Goal: Task Accomplishment & Management: Use online tool/utility

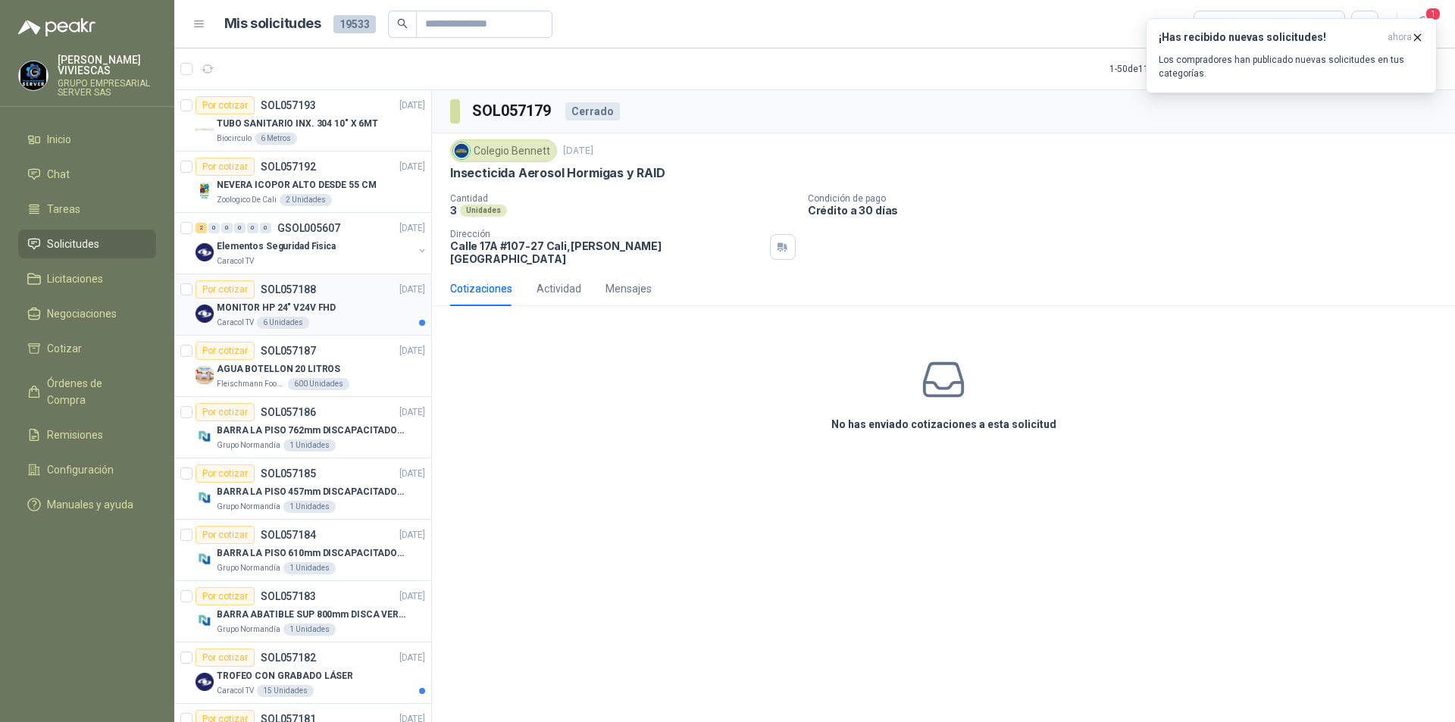
click at [342, 311] on div "MONITOR HP 24" V24V FHD" at bounding box center [321, 307] width 208 height 18
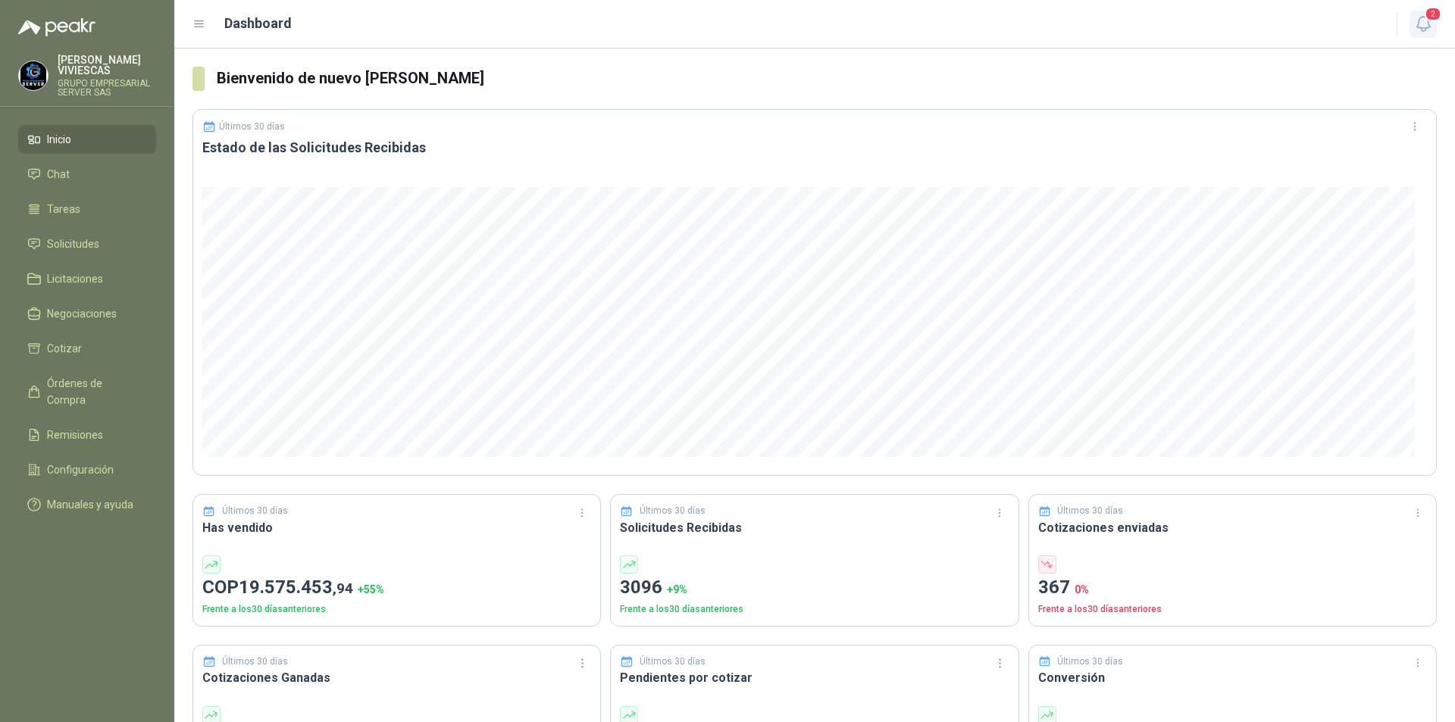
click at [1429, 25] on icon "button" at bounding box center [1423, 23] width 19 height 19
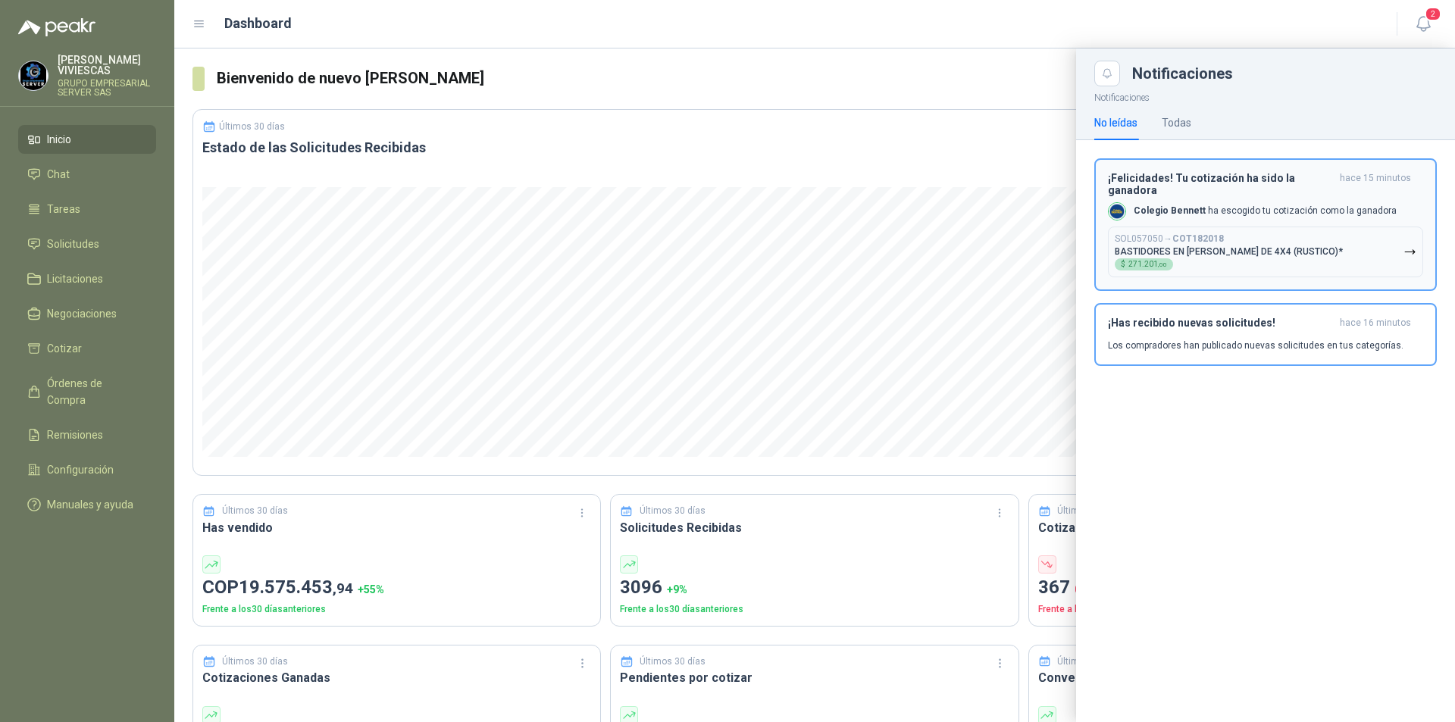
click at [1417, 241] on button "SOL057050 → COT182018 BASTIDORES EN PINO DE 4X4 (RUSTICO)* $ 271.201 ,00" at bounding box center [1265, 252] width 315 height 51
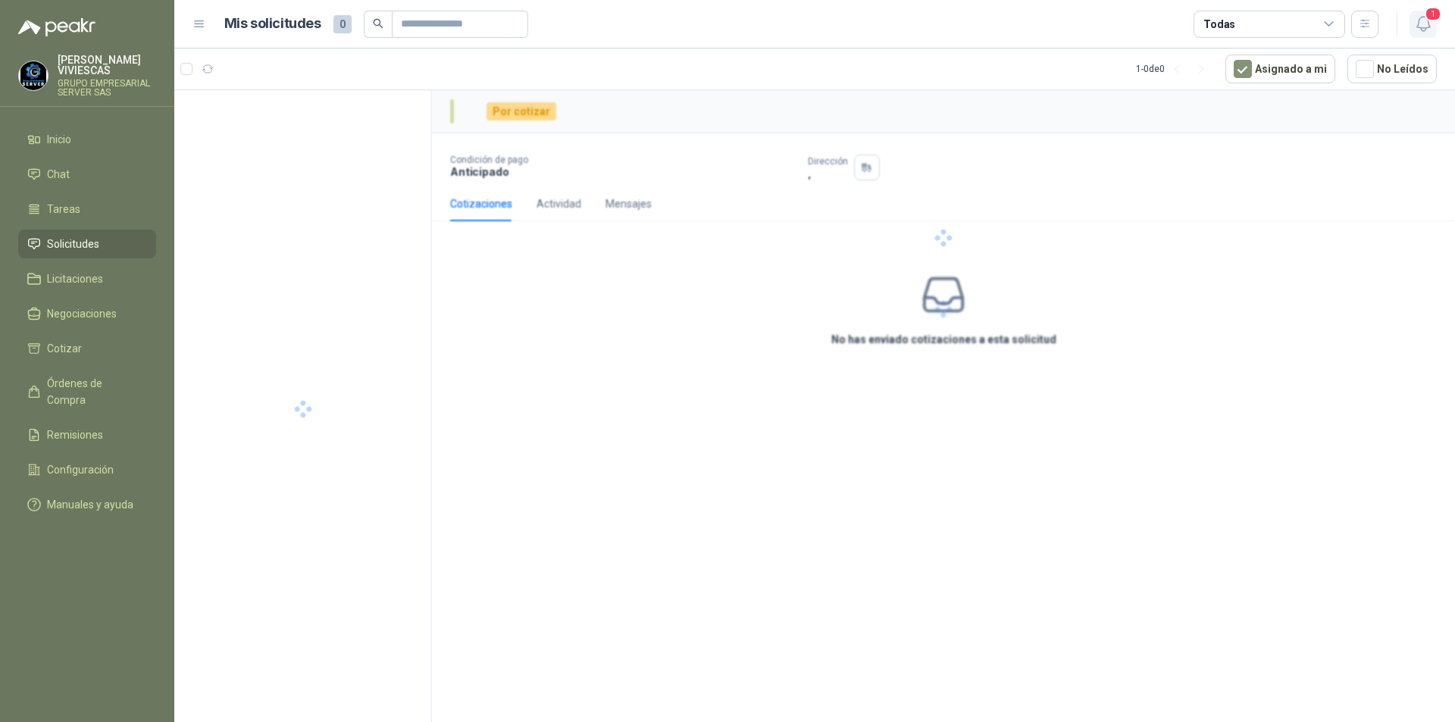
click at [1430, 23] on icon "button" at bounding box center [1423, 23] width 19 height 19
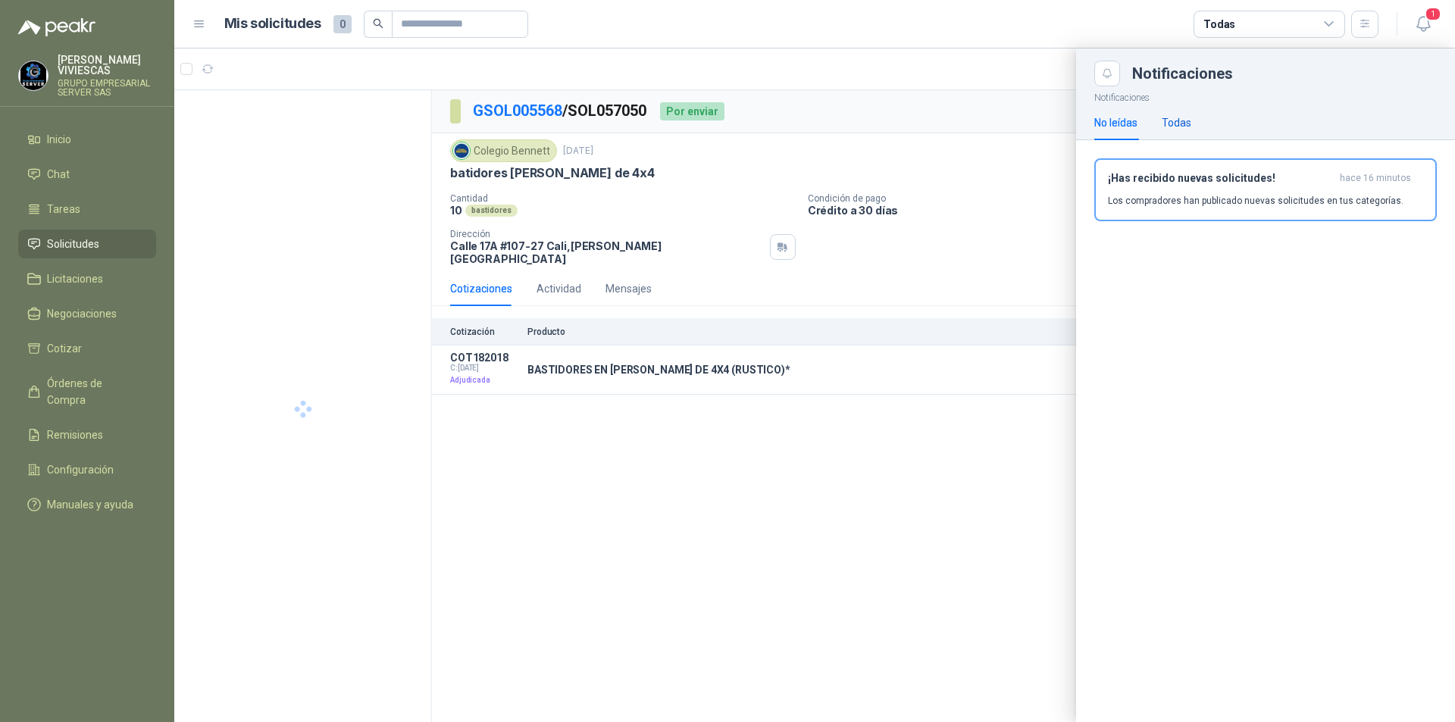
click at [1177, 124] on div "Todas" at bounding box center [1176, 122] width 30 height 17
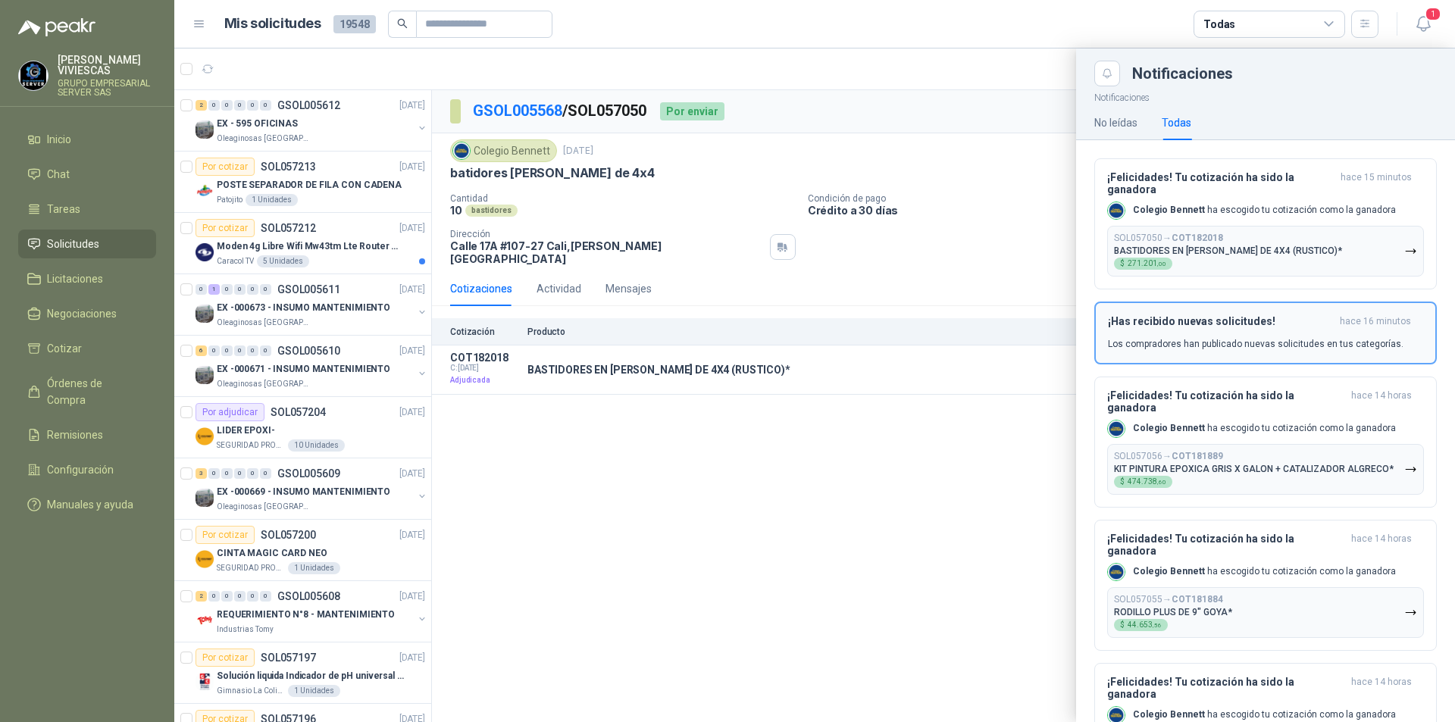
click at [1361, 323] on span "hace 16 minutos" at bounding box center [1374, 321] width 71 height 13
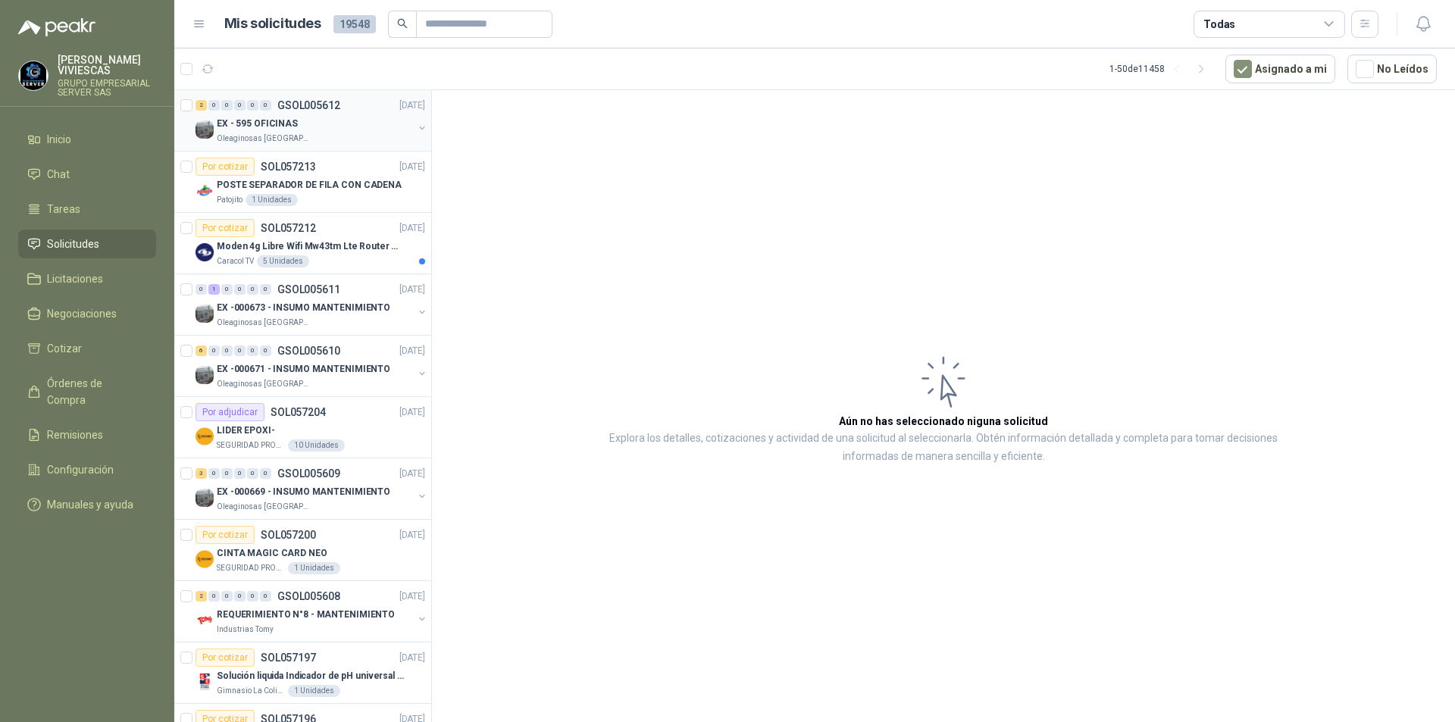
click at [255, 120] on p "EX - 595 OFICINAS" at bounding box center [257, 124] width 81 height 14
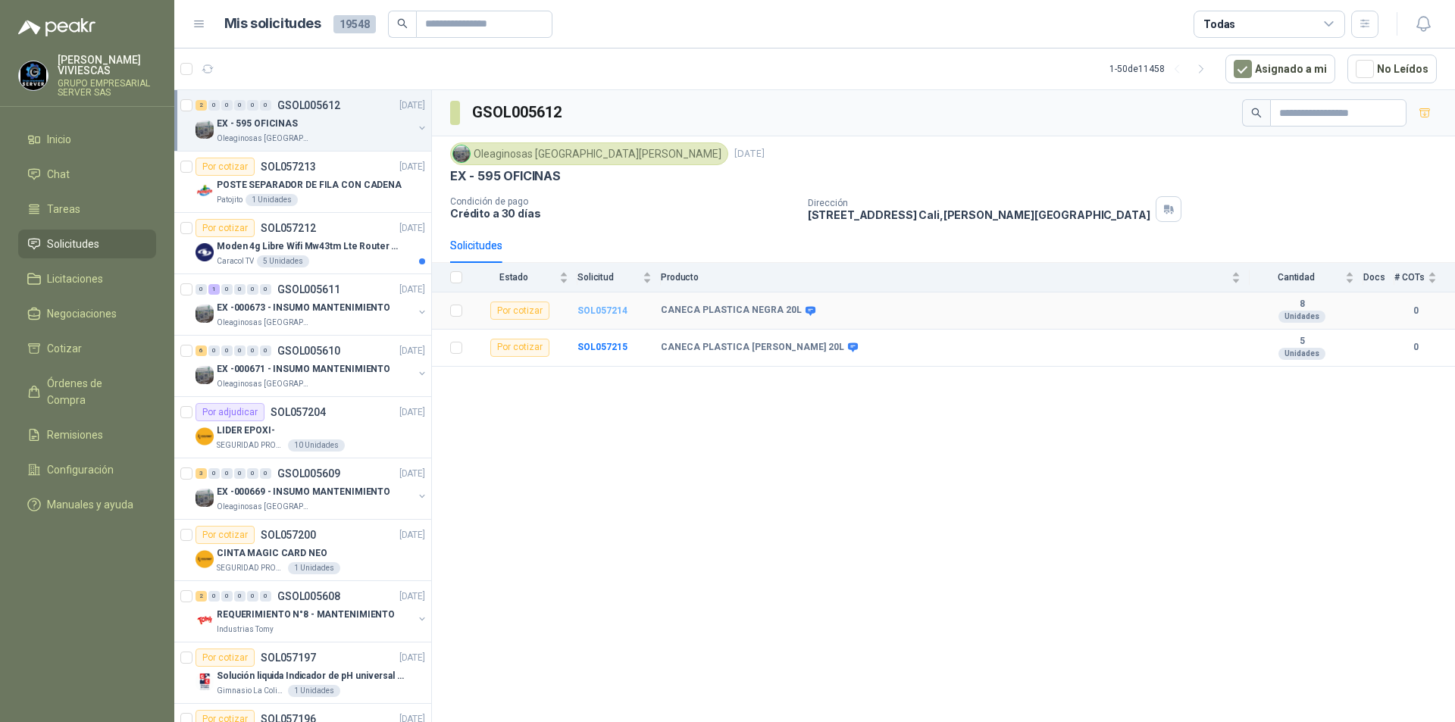
click at [590, 308] on b "SOL057214" at bounding box center [602, 310] width 50 height 11
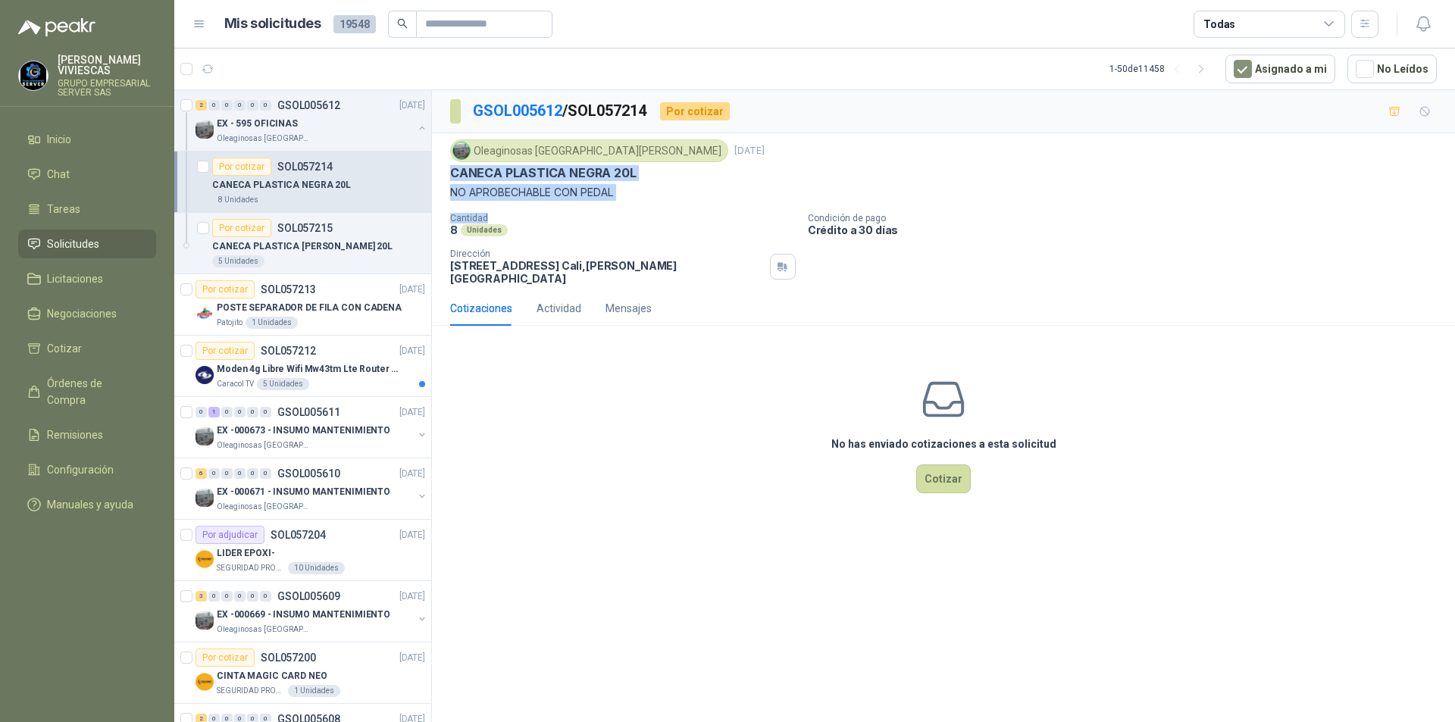
drag, startPoint x: 448, startPoint y: 178, endPoint x: 580, endPoint y: 194, distance: 133.5
click at [595, 204] on div "Oleaginosas San Fernando 24 sept, 2025 CANECA PLASTICA NEGRA 20L NO APROBECHABL…" at bounding box center [943, 212] width 1023 height 158
click at [688, 205] on div "Oleaginosas San Fernando 24 sept, 2025 CANECA PLASTICA NEGRA 20L NO APROBECHABL…" at bounding box center [943, 211] width 986 height 145
drag, startPoint x: 476, startPoint y: 179, endPoint x: 548, endPoint y: 181, distance: 72.8
click at [657, 185] on div "Oleaginosas San Fernando 24 sept, 2025 CANECA PLASTICA NEGRA 20L NO APROBECHABL…" at bounding box center [943, 212] width 1023 height 158
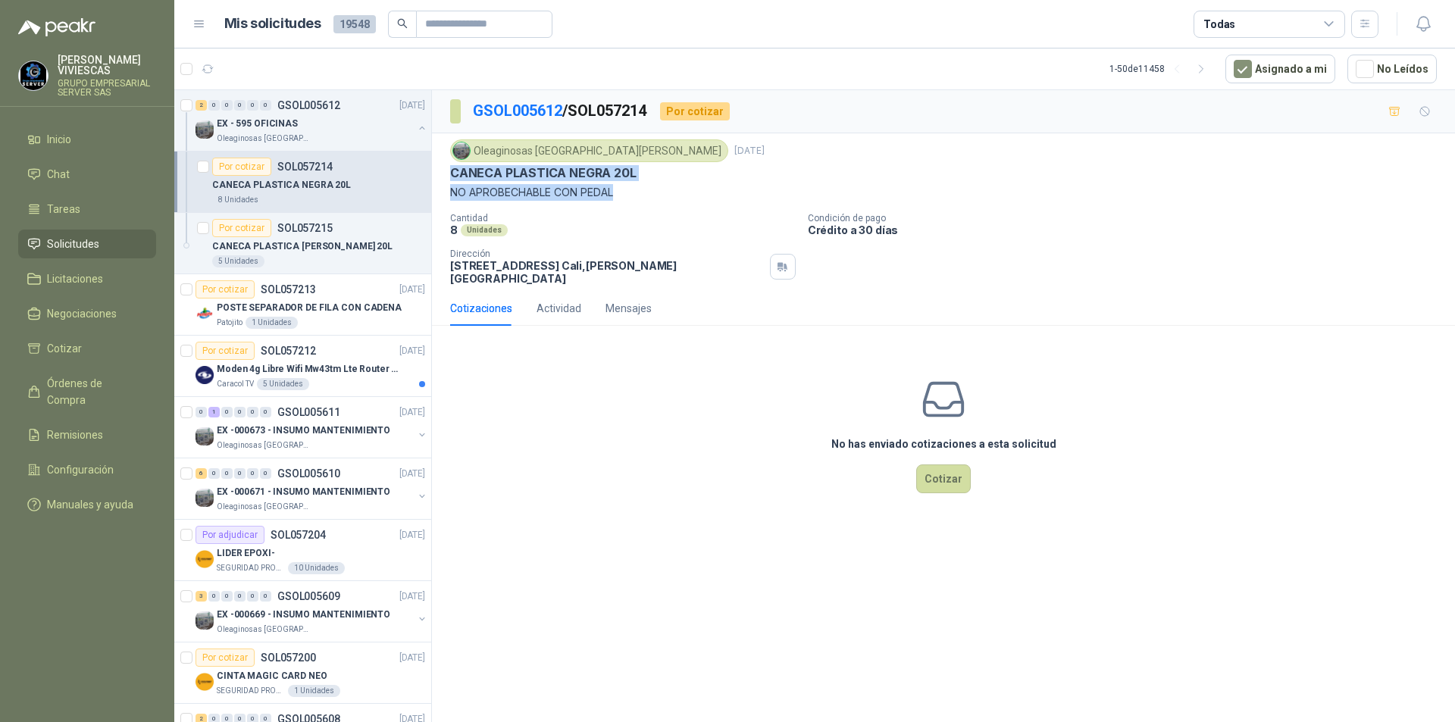
copy div "CANECA PLASTICA NEGRA 20L NO APROBECHABLE CON PEDAL"
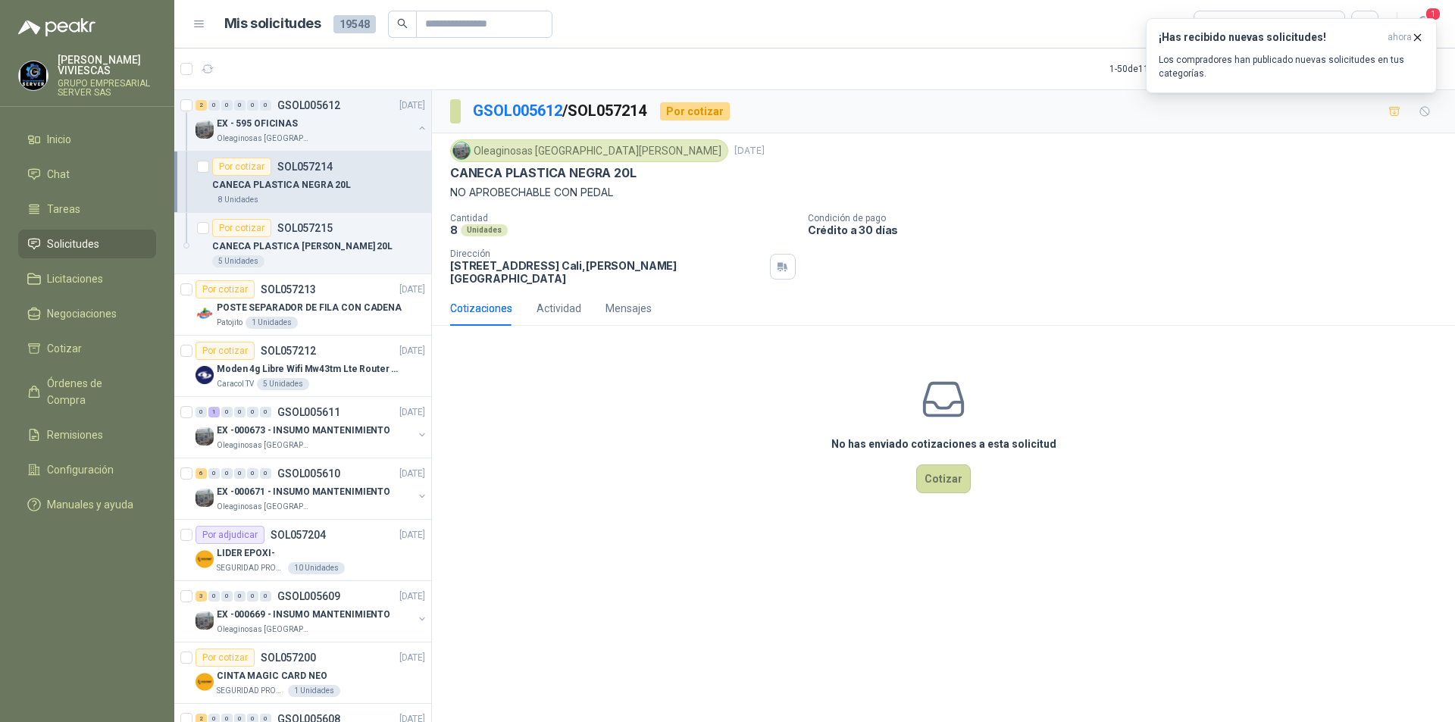
drag, startPoint x: 652, startPoint y: 475, endPoint x: 717, endPoint y: 421, distance: 84.5
click at [653, 475] on div "No has enviado cotizaciones a esta solicitud Cotizar" at bounding box center [943, 434] width 1023 height 193
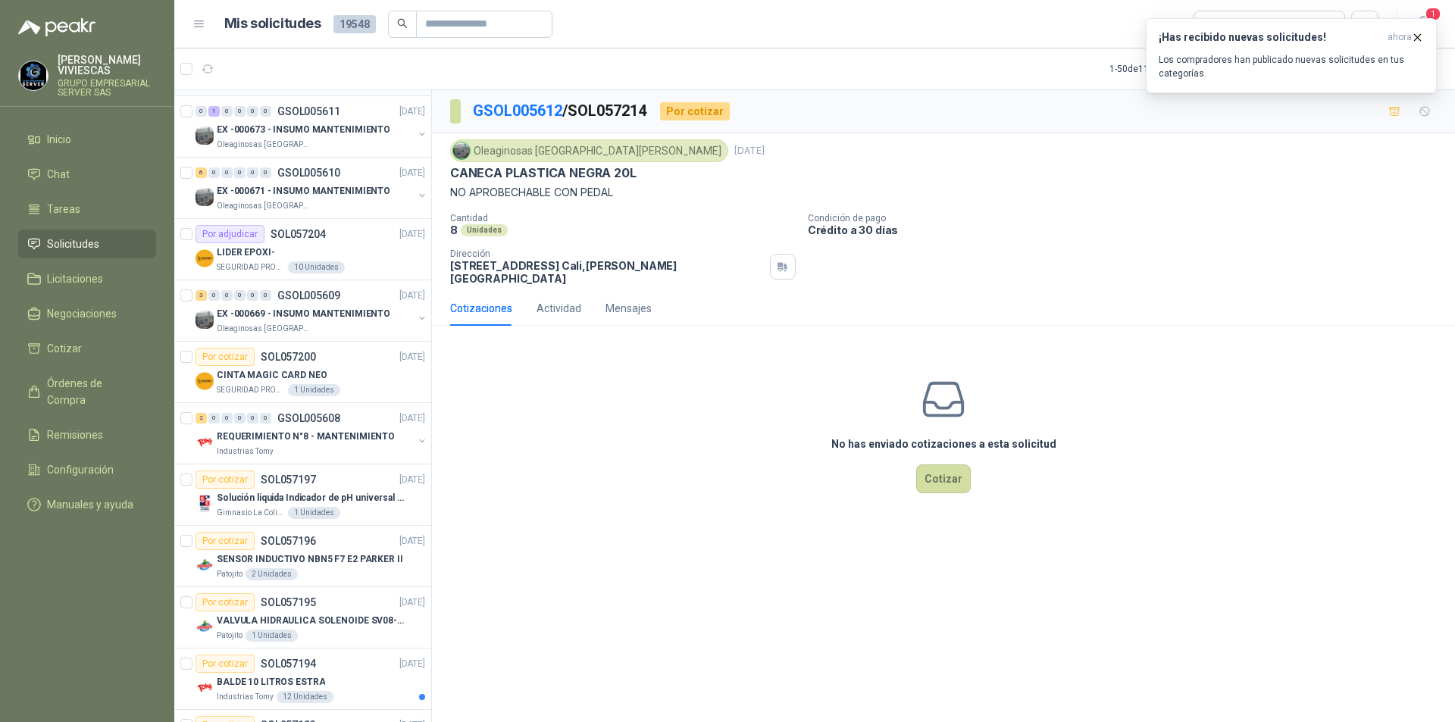
scroll to position [227, 0]
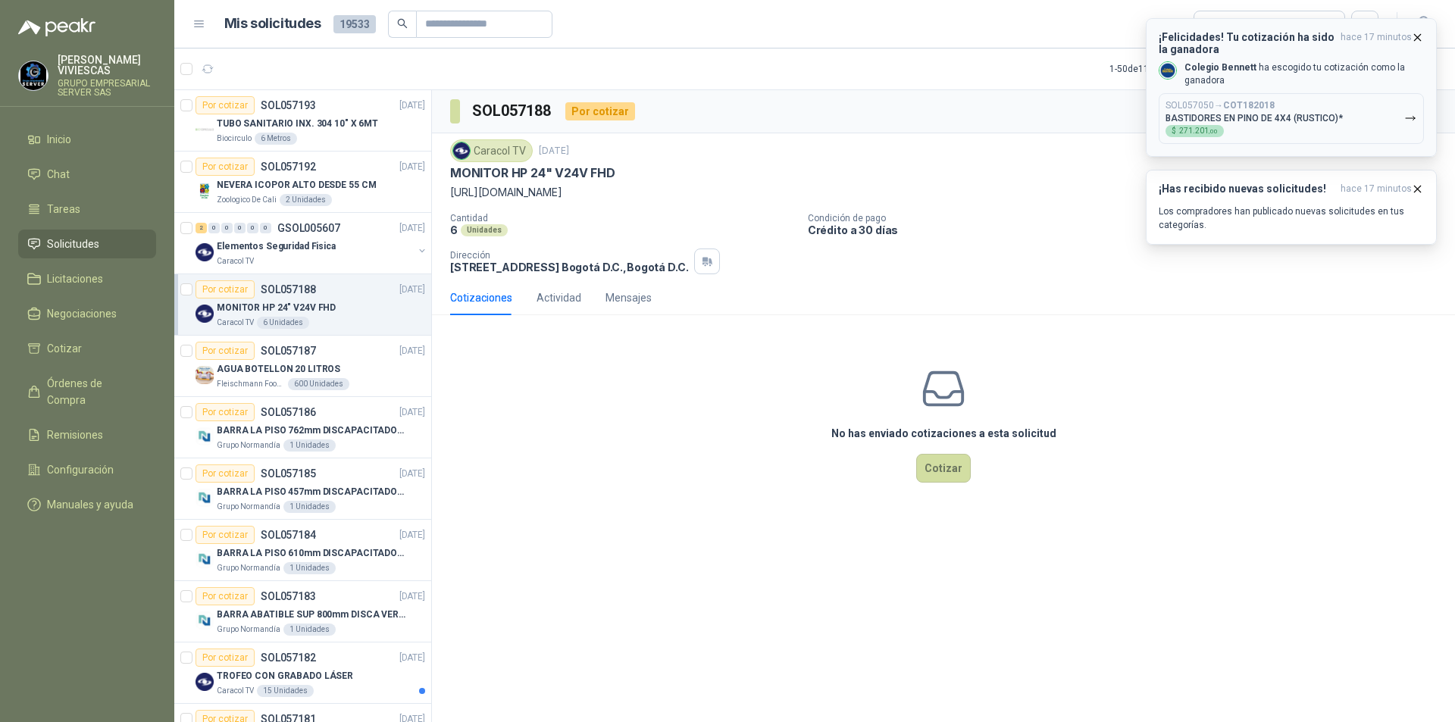
click at [1409, 123] on icon "button" at bounding box center [1410, 118] width 13 height 13
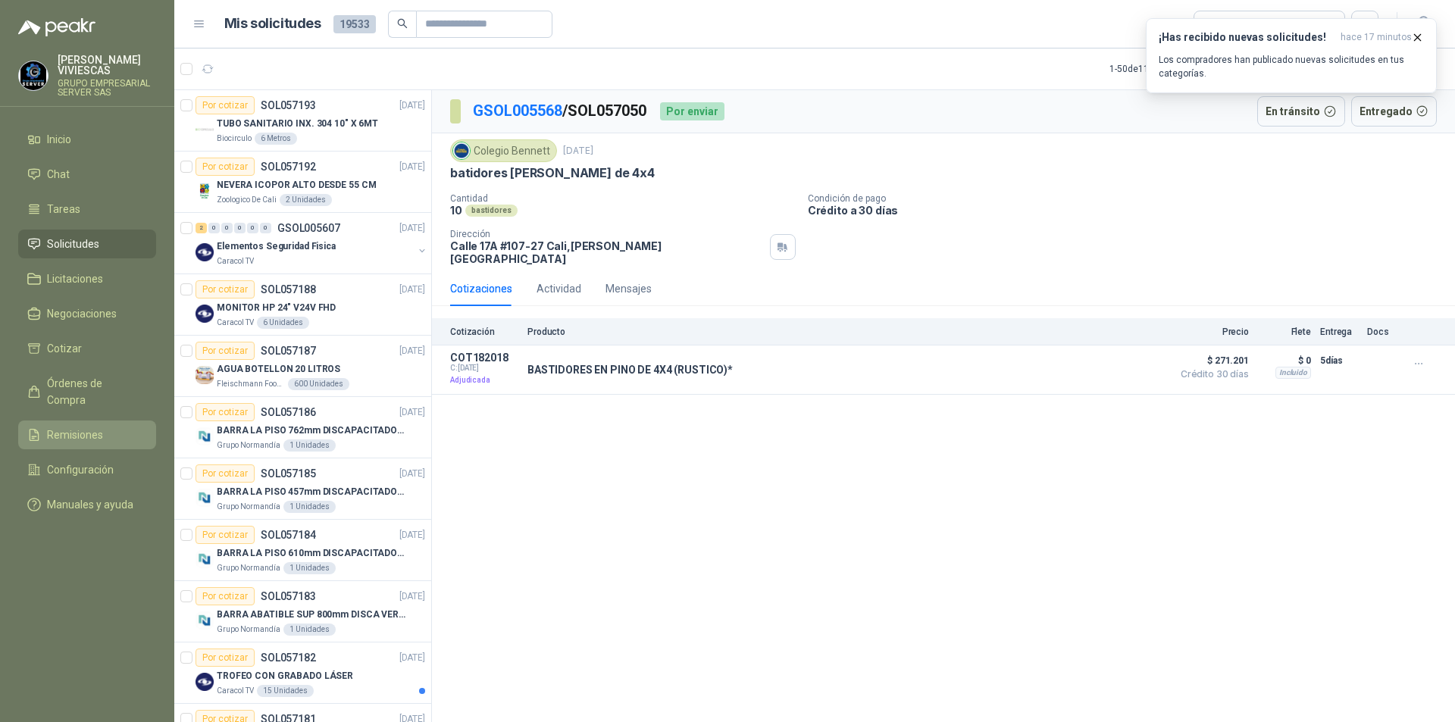
click at [48, 420] on link "Remisiones" at bounding box center [87, 434] width 138 height 29
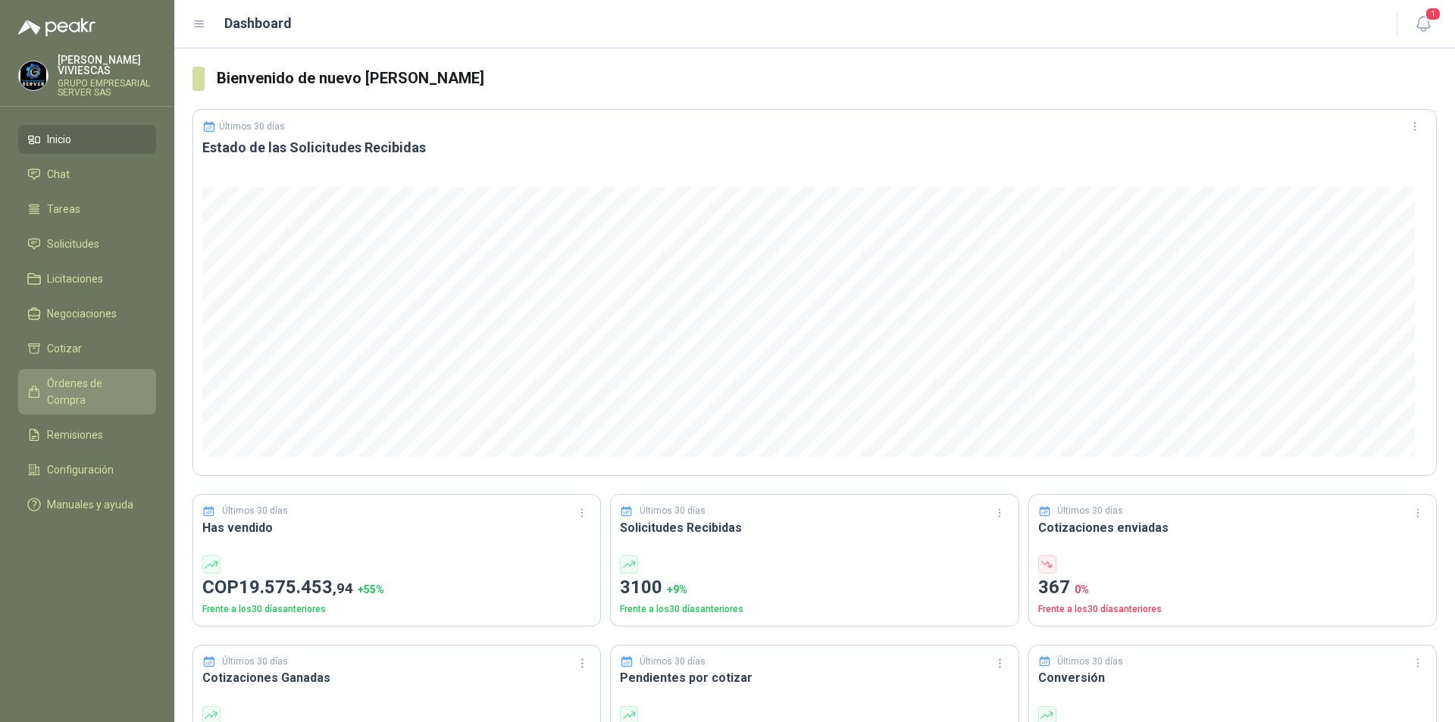
click at [70, 385] on span "Órdenes de Compra" at bounding box center [94, 391] width 95 height 33
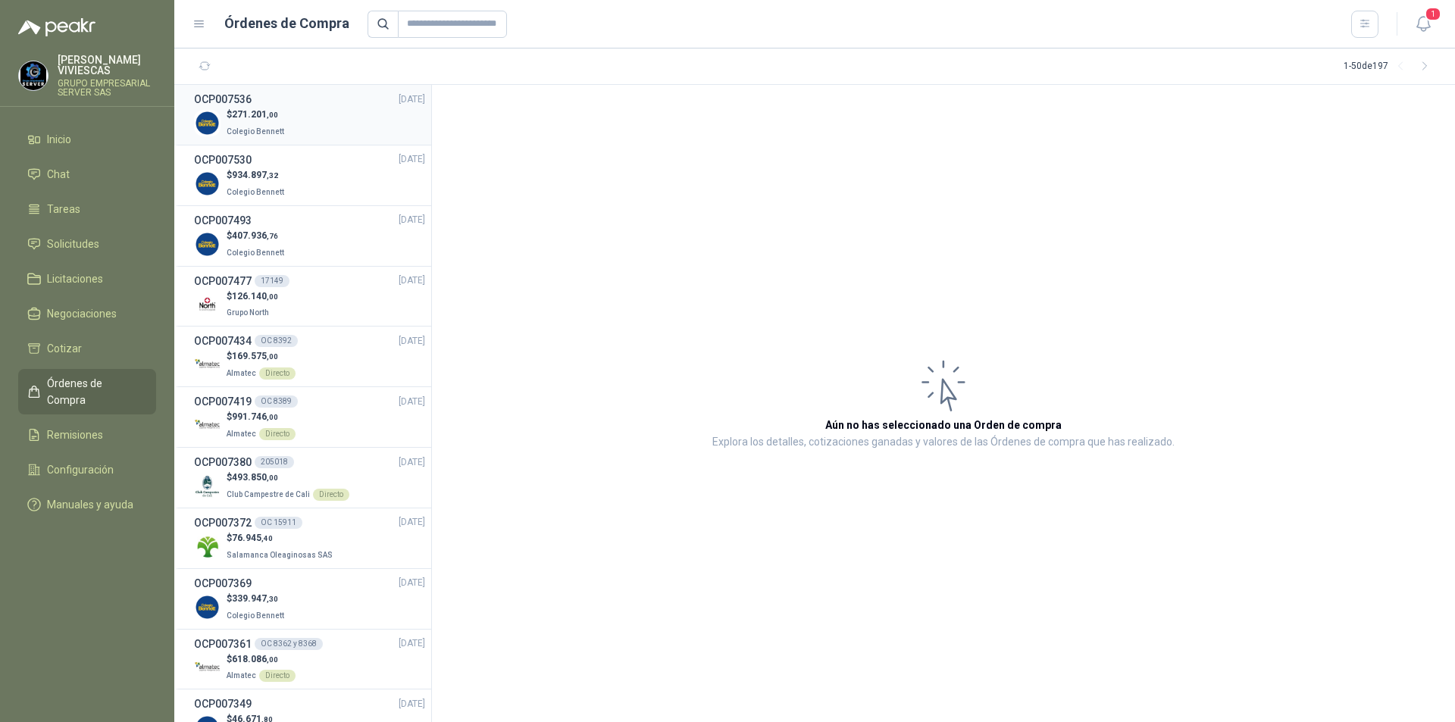
click at [236, 117] on span "271.201 ,00" at bounding box center [255, 114] width 46 height 11
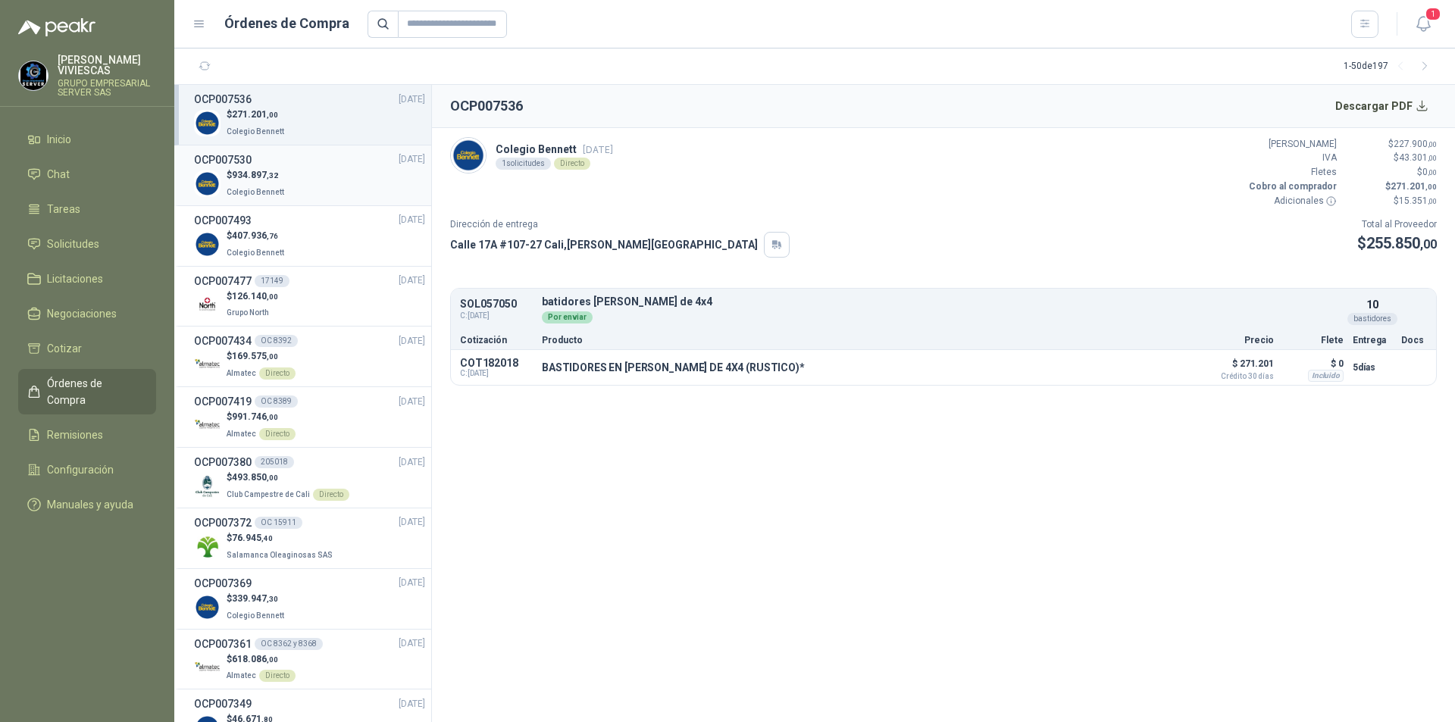
click at [277, 168] on p "$ 934.897 ,32" at bounding box center [257, 175] width 61 height 14
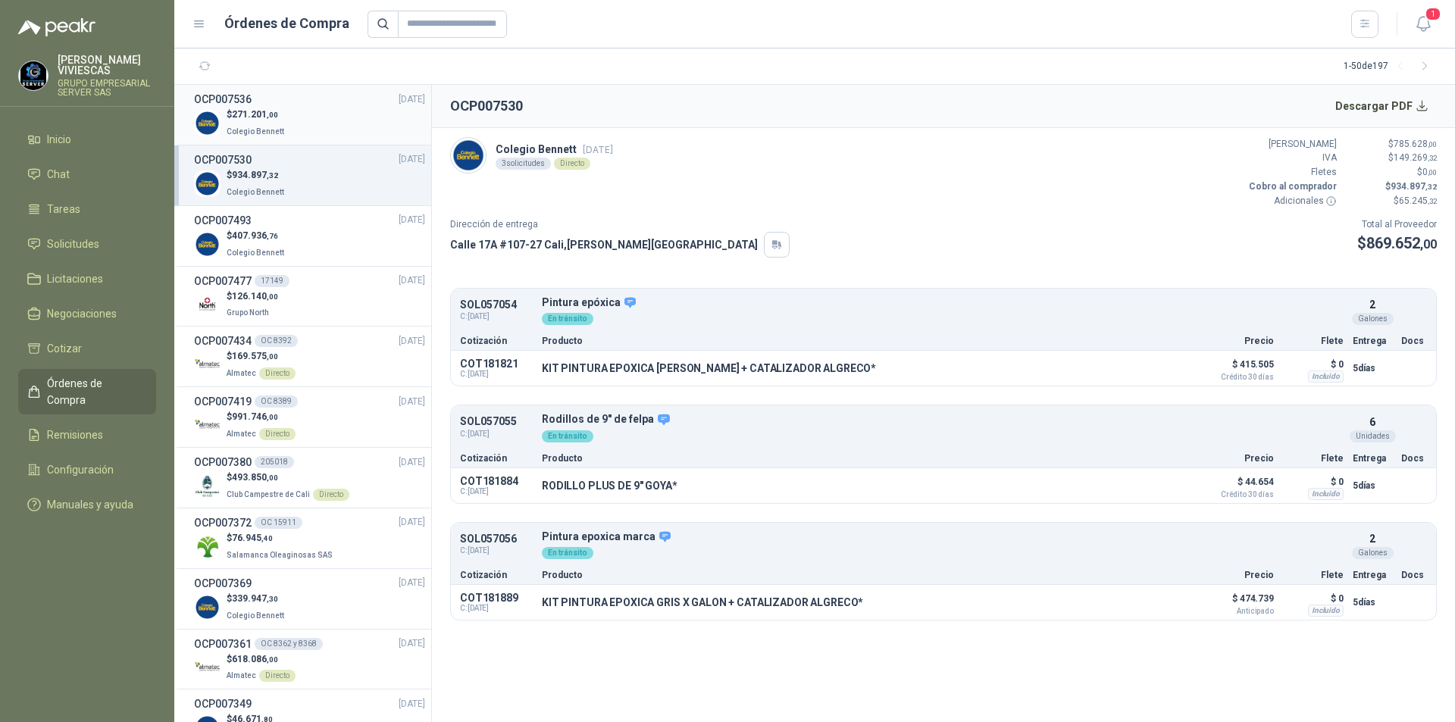
click at [245, 115] on span "271.201 ,00" at bounding box center [255, 114] width 46 height 11
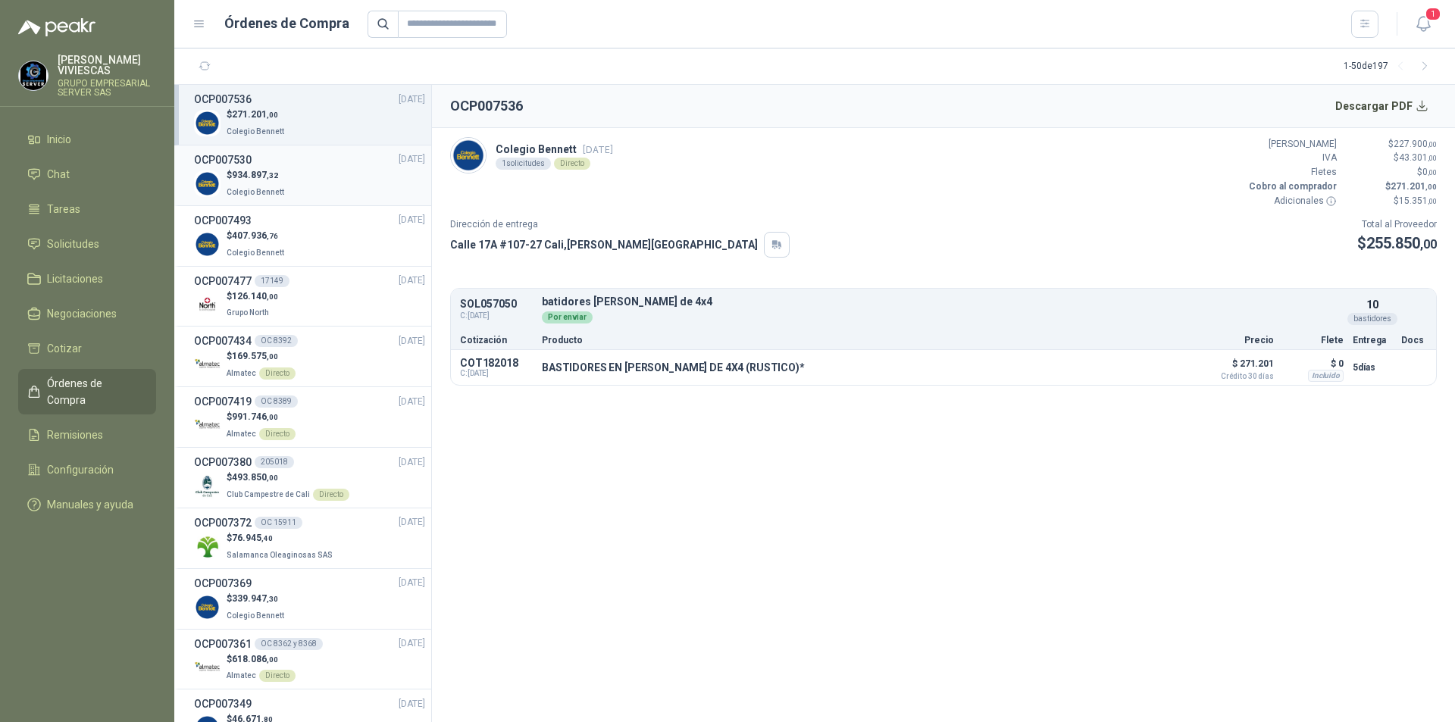
click at [242, 179] on span "934.897 ,32" at bounding box center [255, 175] width 46 height 11
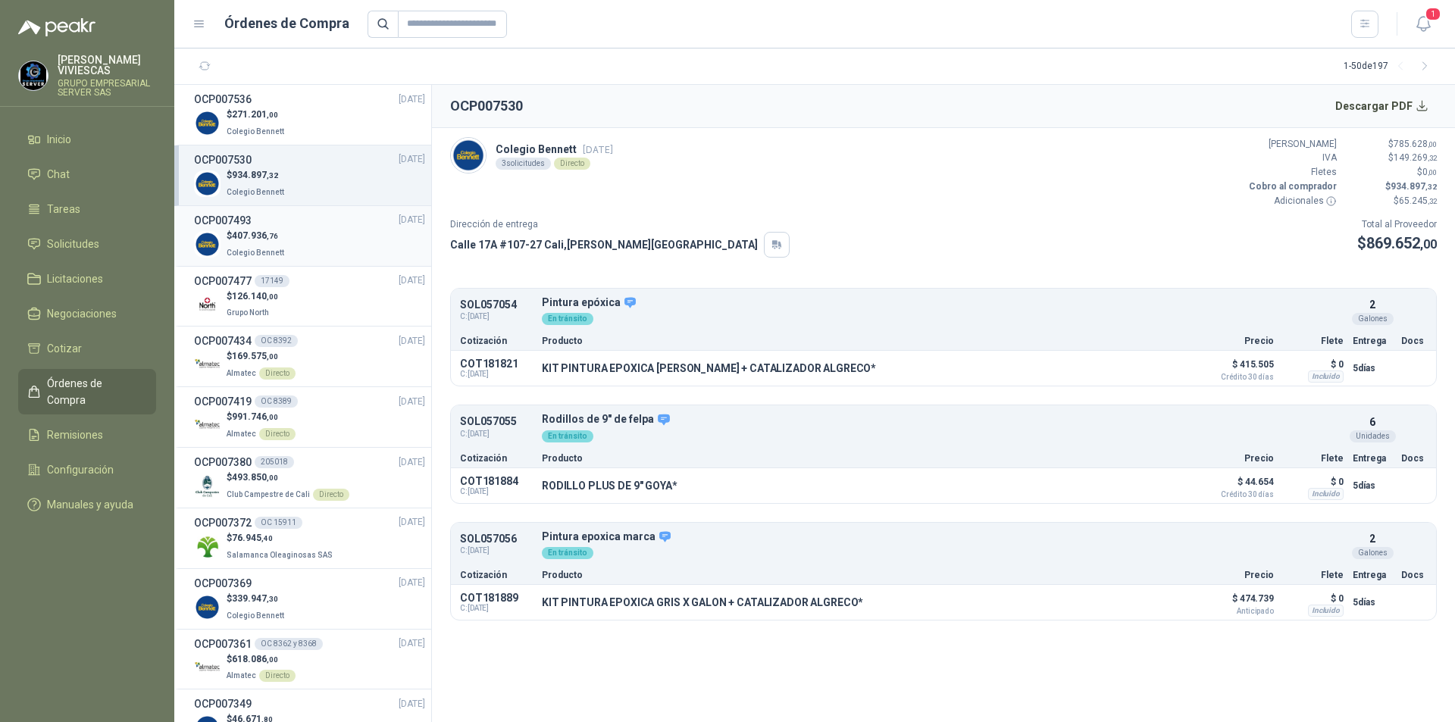
click at [283, 243] on p "Colegio Bennett" at bounding box center [257, 251] width 61 height 17
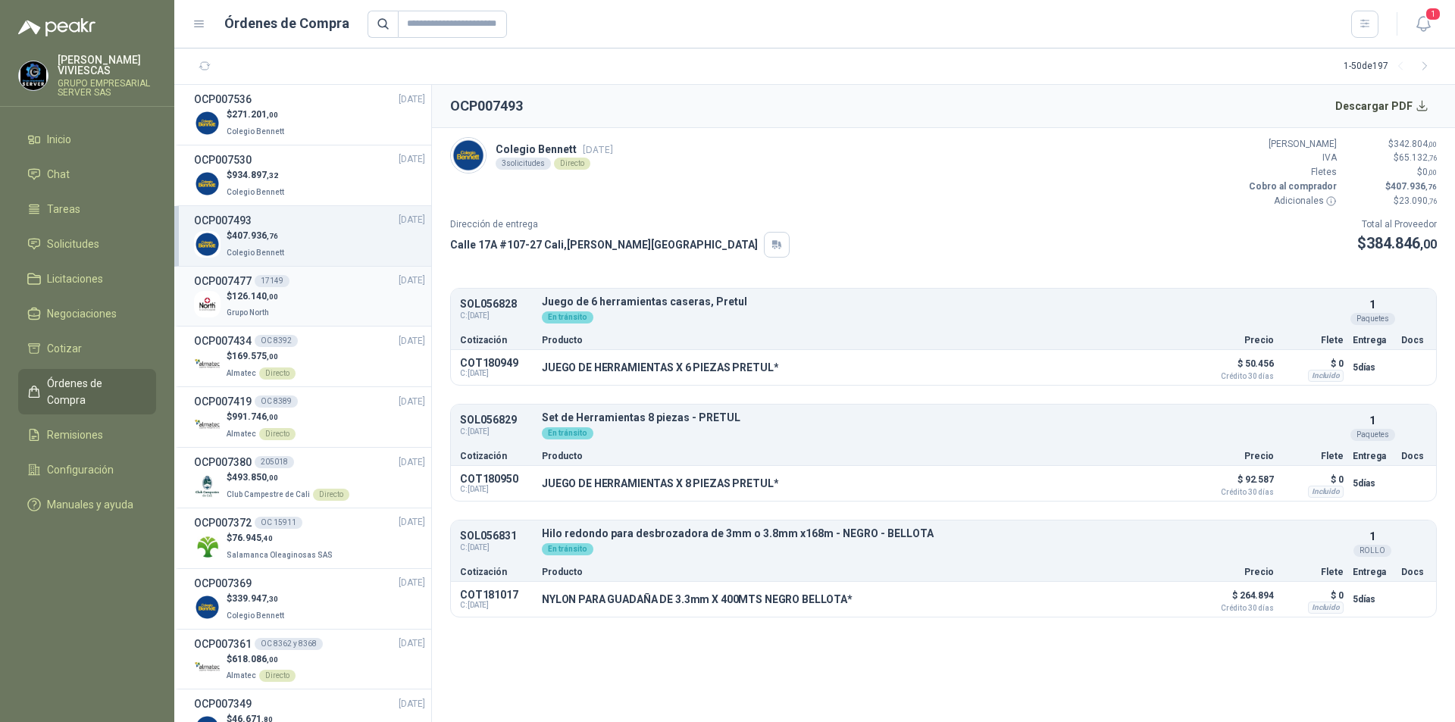
click at [247, 301] on span "126.140 ,00" at bounding box center [255, 296] width 46 height 11
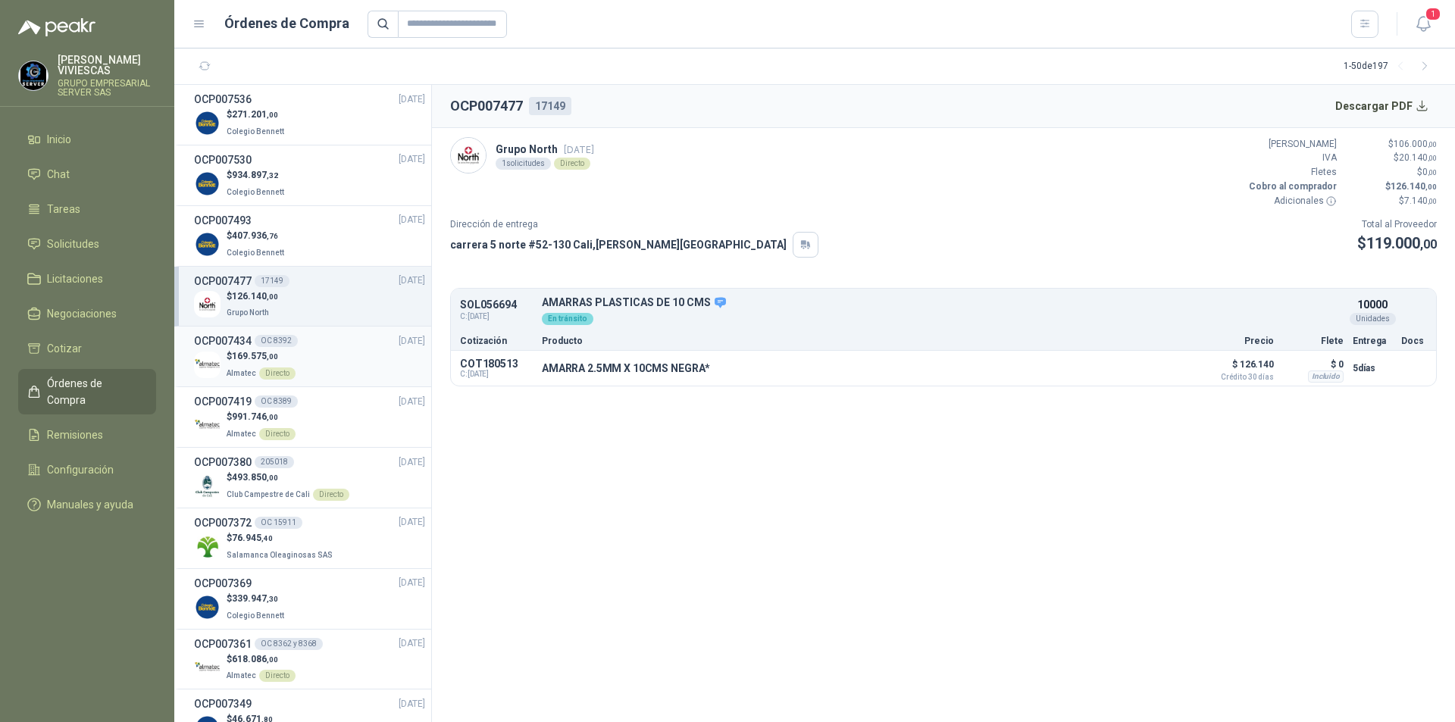
click at [232, 356] on p "$ 169.575 ,00" at bounding box center [261, 356] width 69 height 14
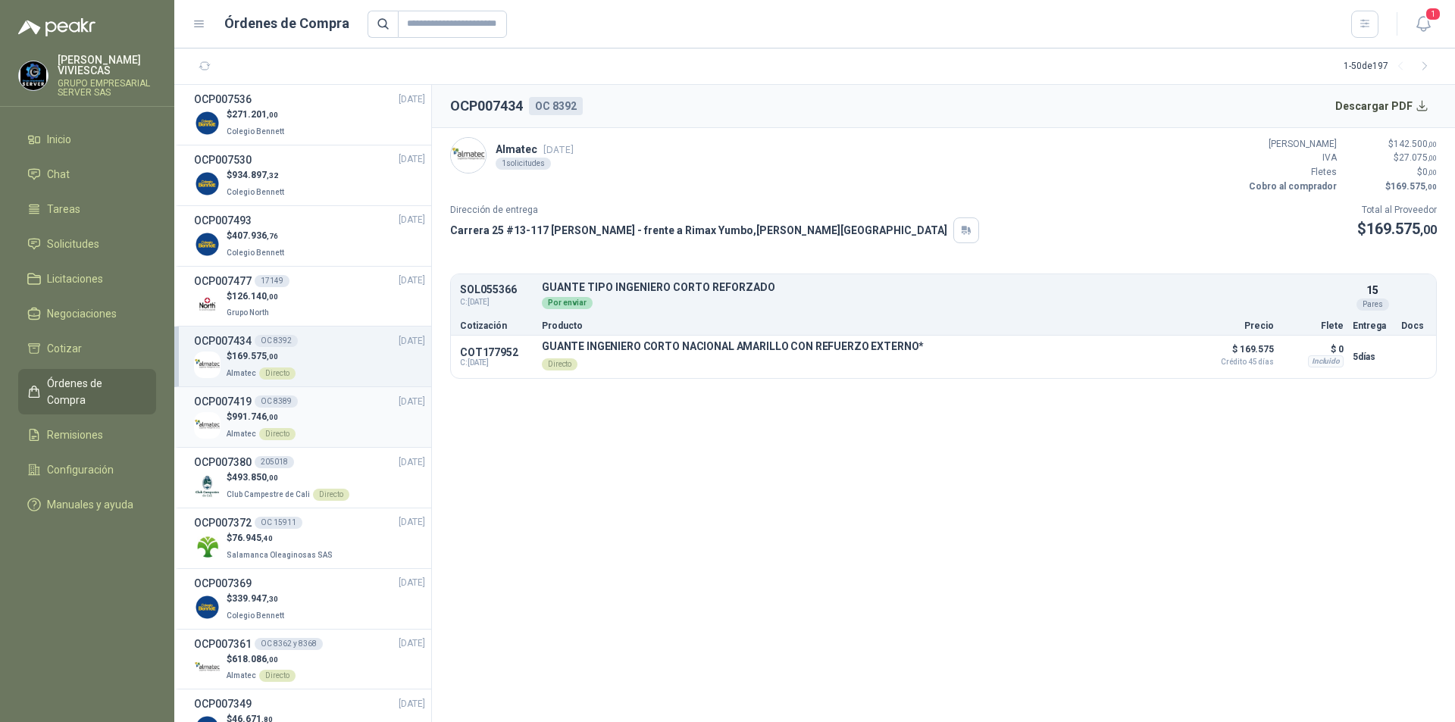
click at [249, 410] on link "OCP007419 OC 8389 17/09/25 $ 991.746 ,00 Almatec Directo" at bounding box center [309, 417] width 231 height 48
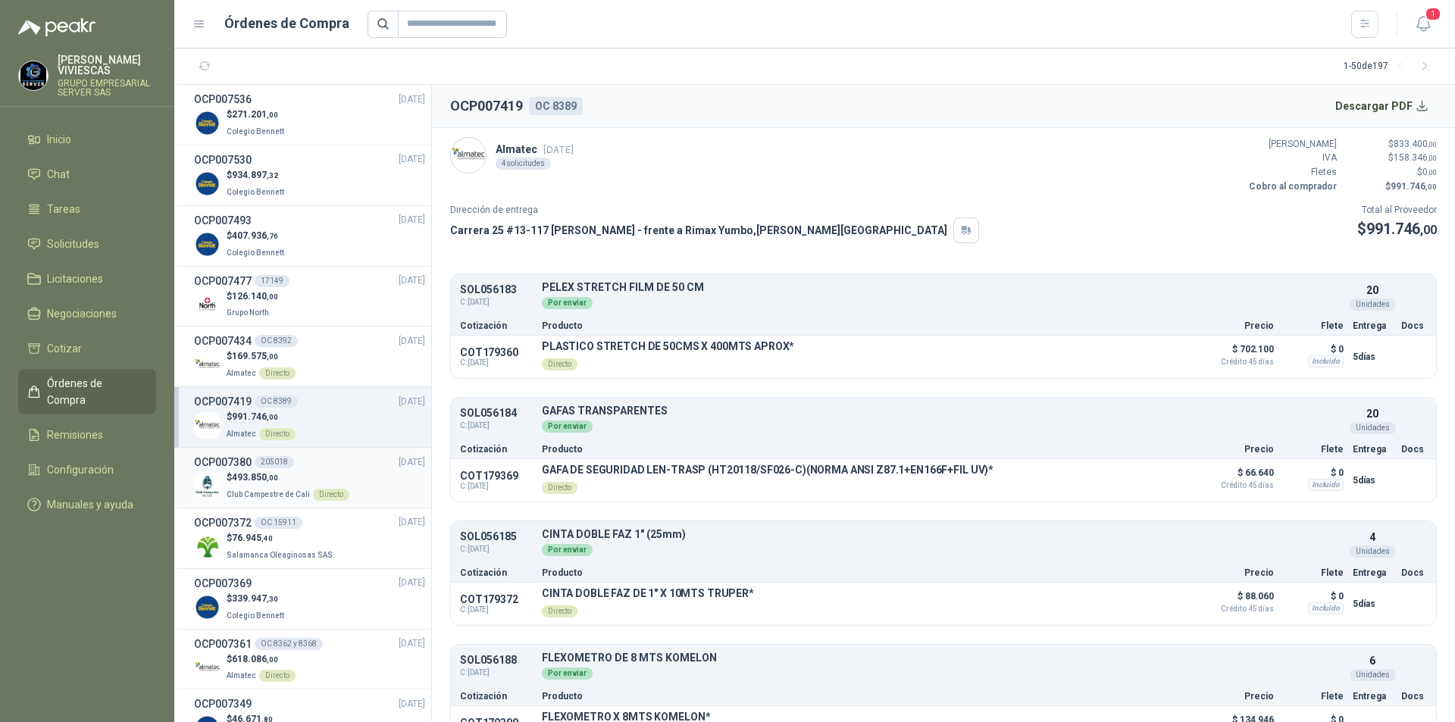
click at [255, 479] on span "493.850 ,00" at bounding box center [255, 477] width 46 height 11
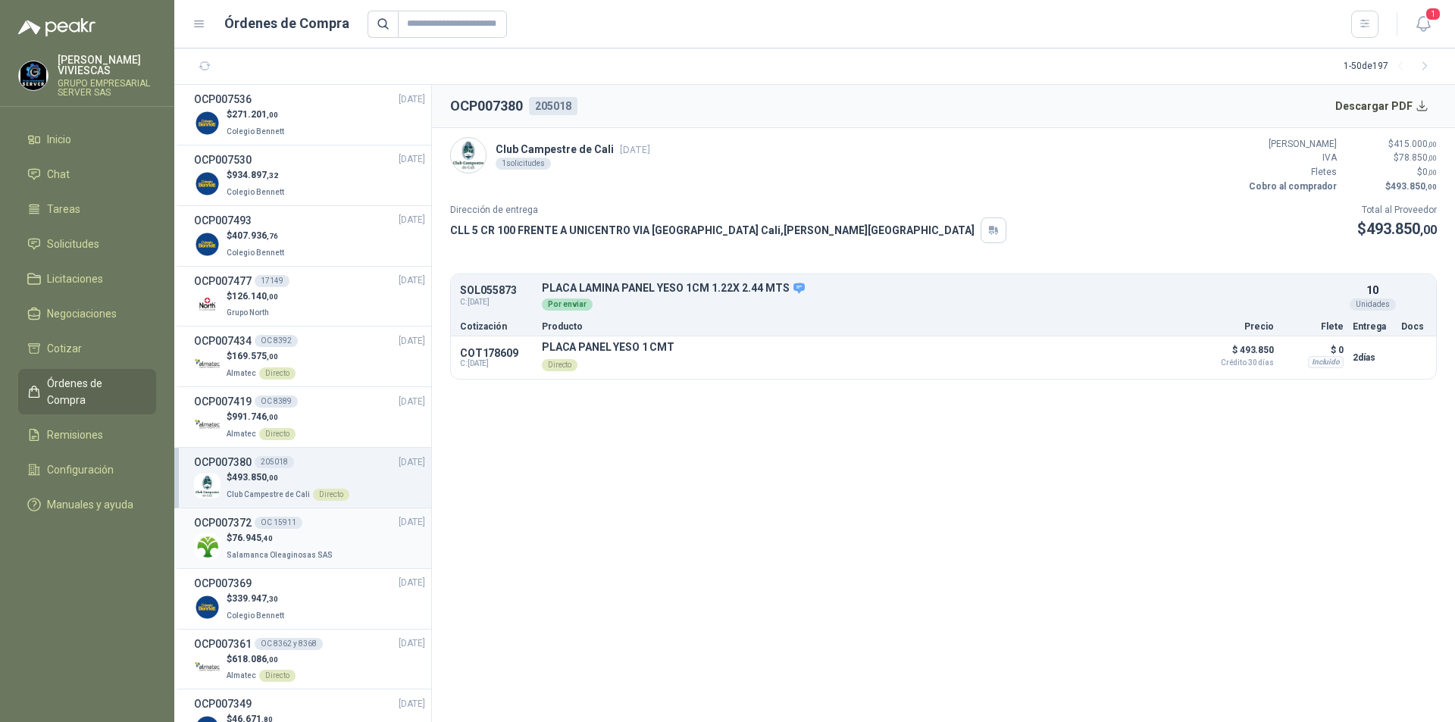
click at [248, 542] on span "76.945 ,40" at bounding box center [252, 538] width 41 height 11
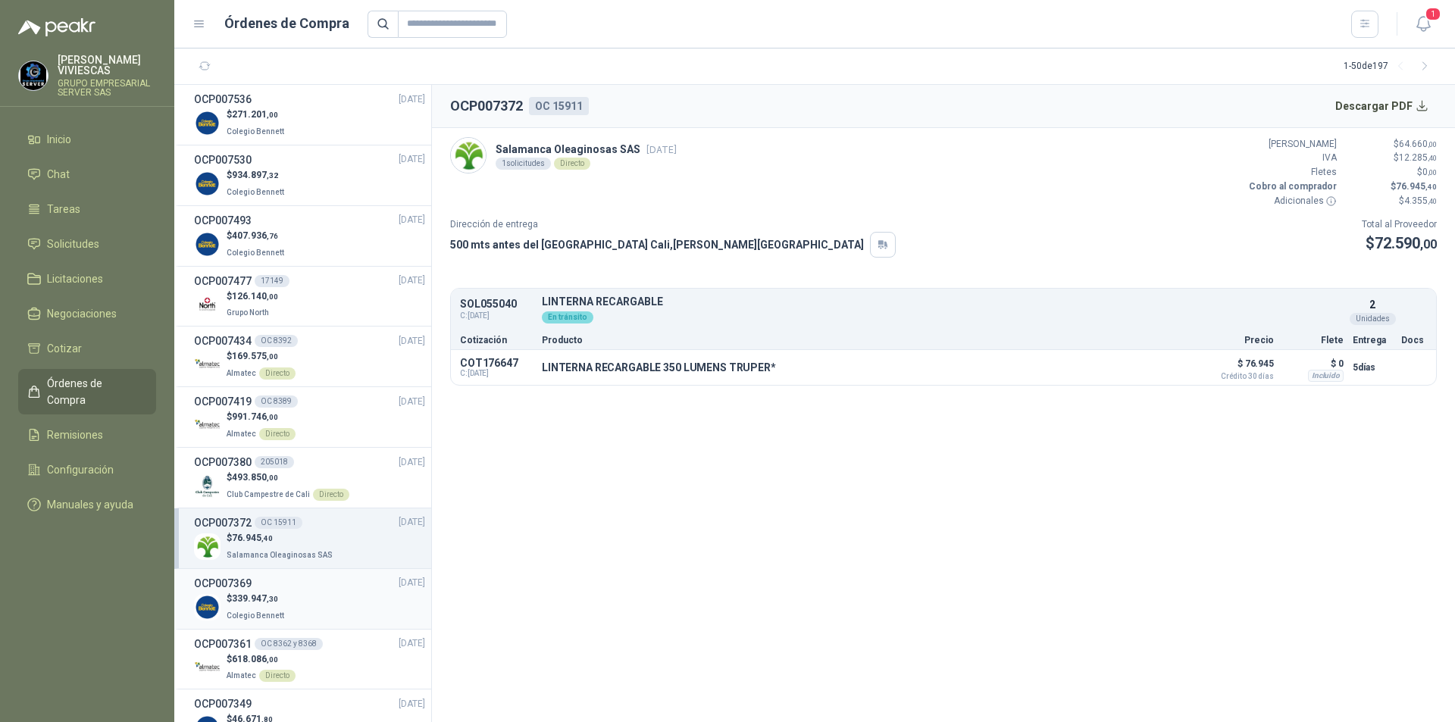
click at [248, 608] on p "Colegio Bennett" at bounding box center [257, 614] width 61 height 17
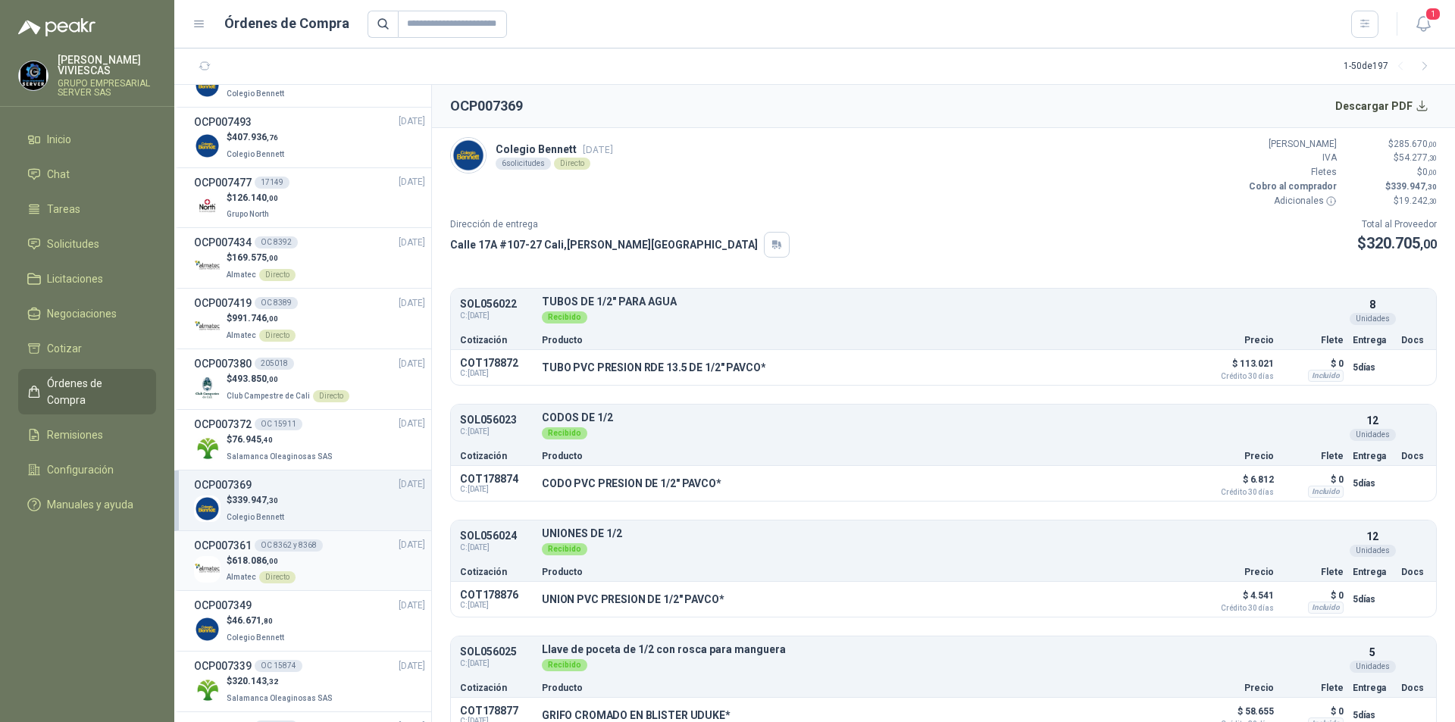
scroll to position [76, 0]
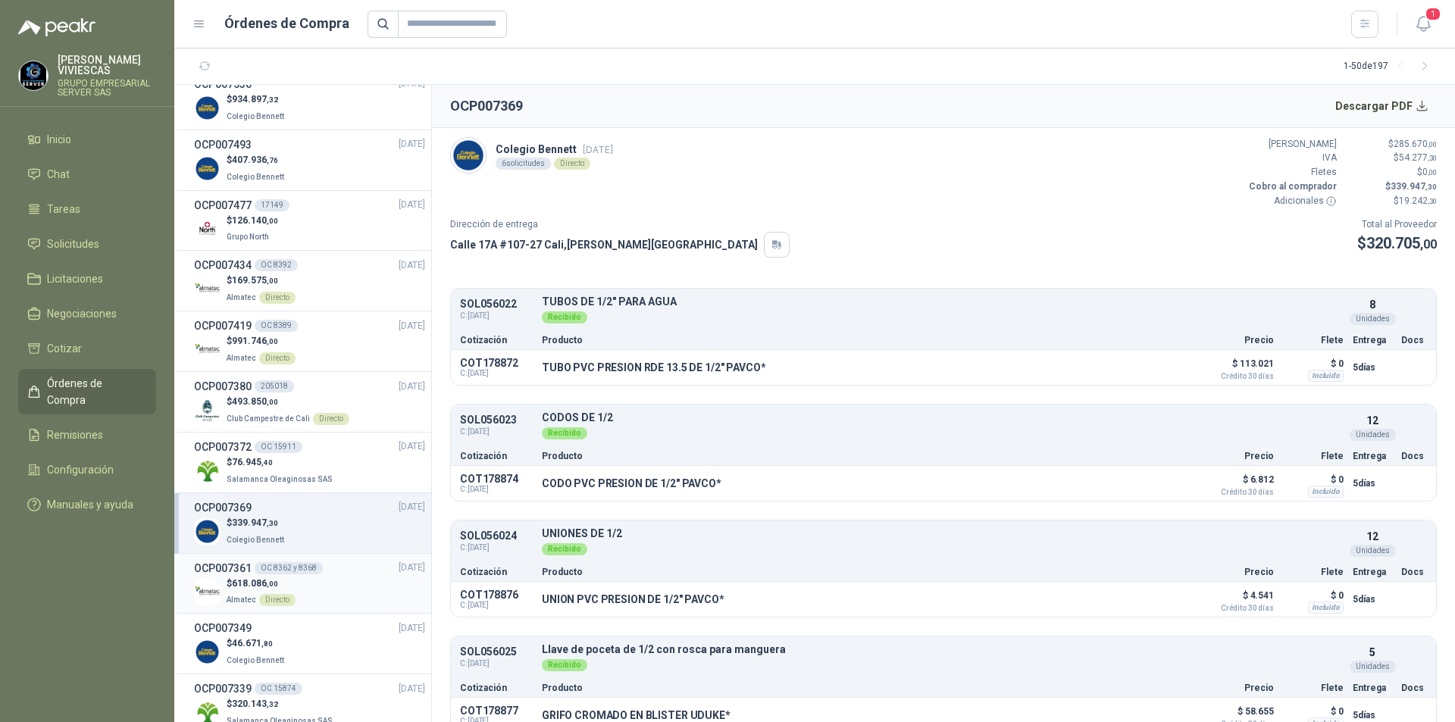
click at [238, 591] on p "Almatec Directo" at bounding box center [261, 598] width 69 height 17
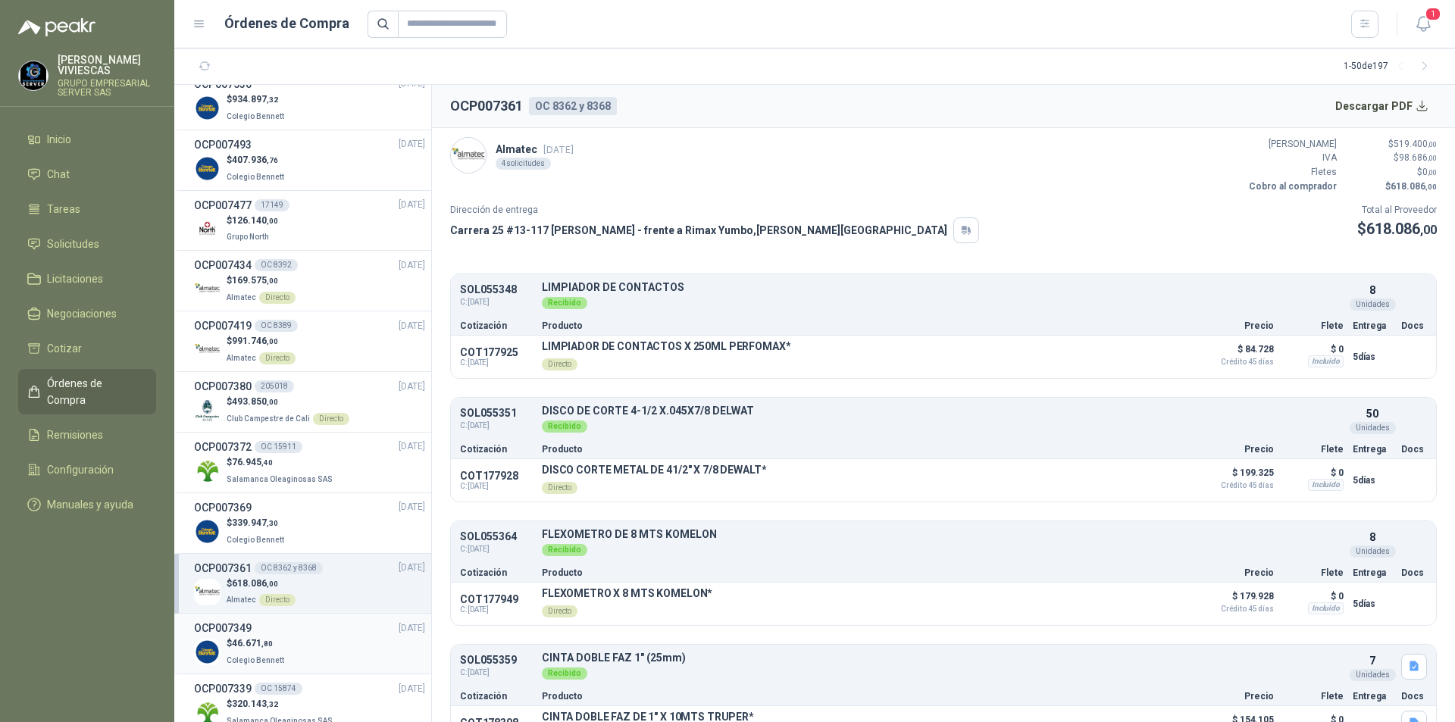
click at [258, 646] on span "46.671 ,80" at bounding box center [252, 643] width 41 height 11
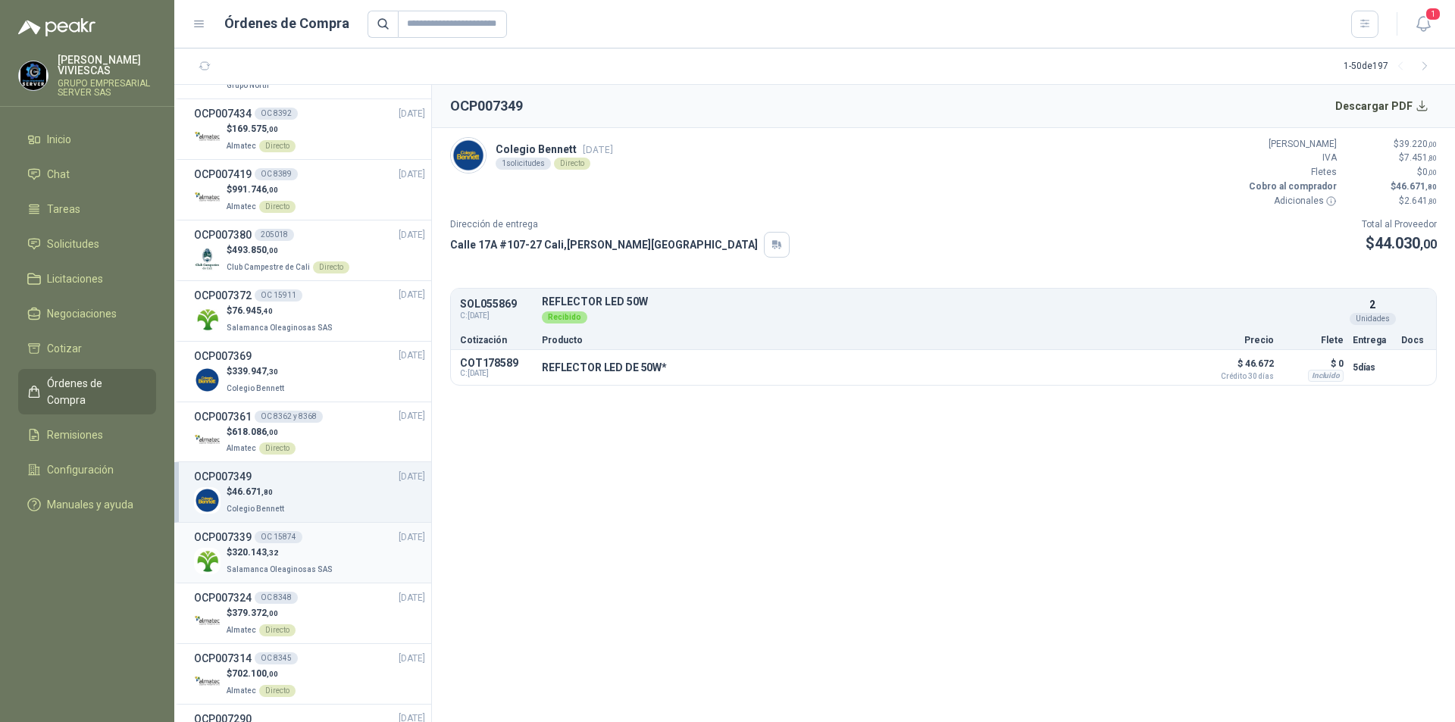
scroll to position [303, 0]
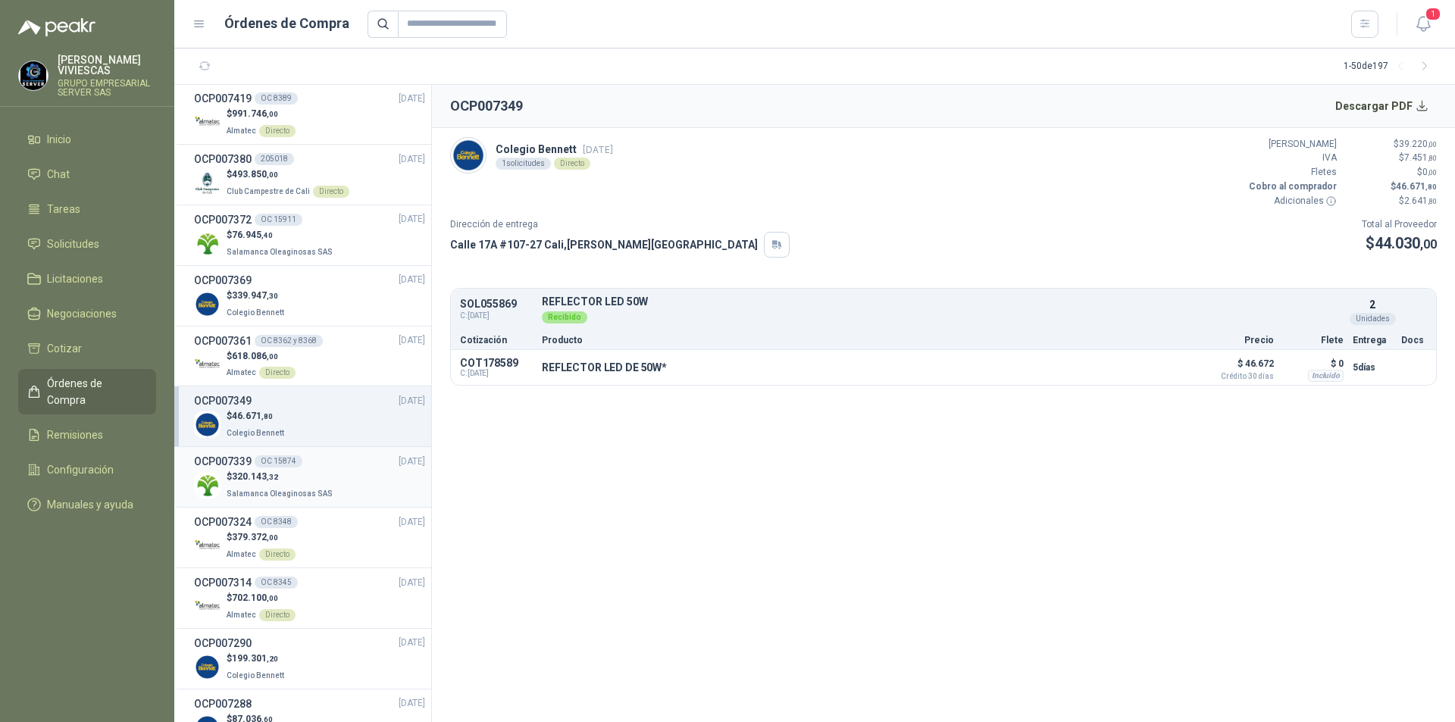
click at [239, 473] on span "320.143 ,32" at bounding box center [255, 476] width 46 height 11
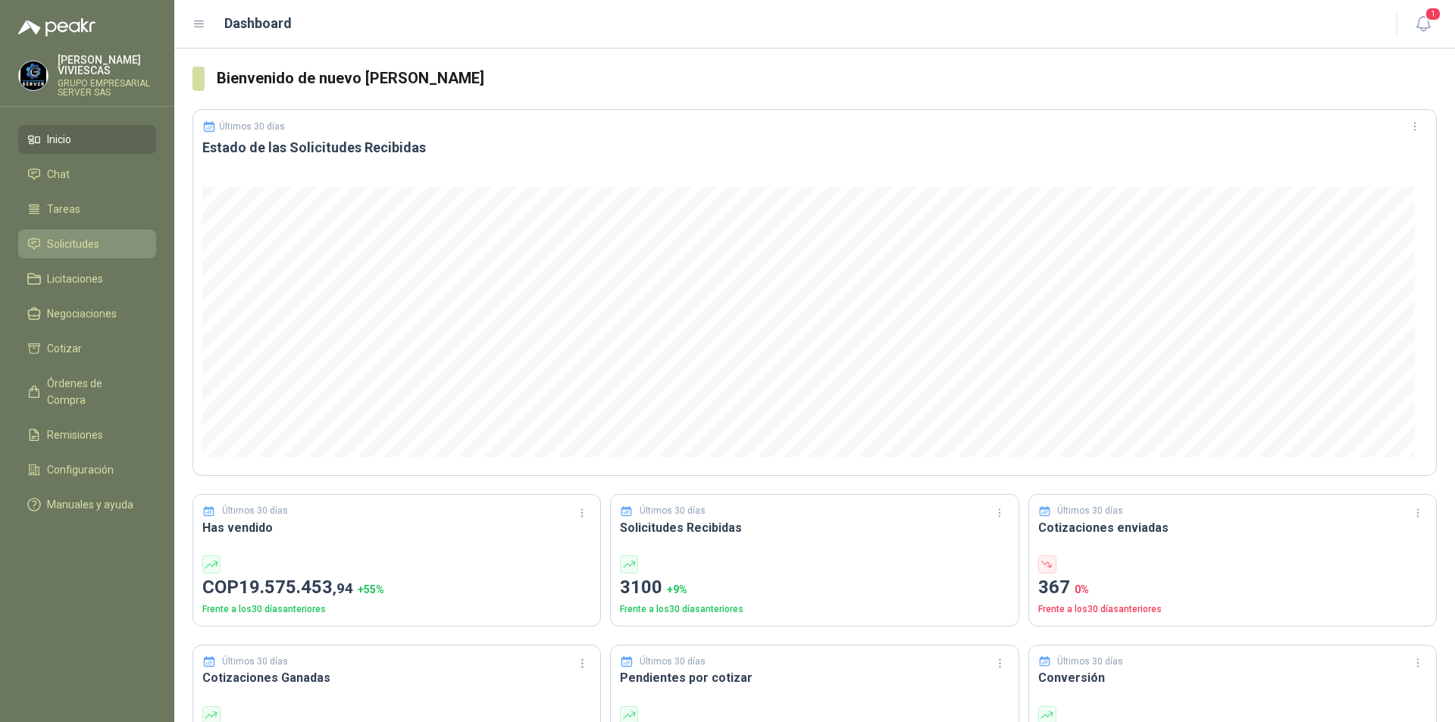
click at [81, 247] on span "Solicitudes" at bounding box center [73, 244] width 52 height 17
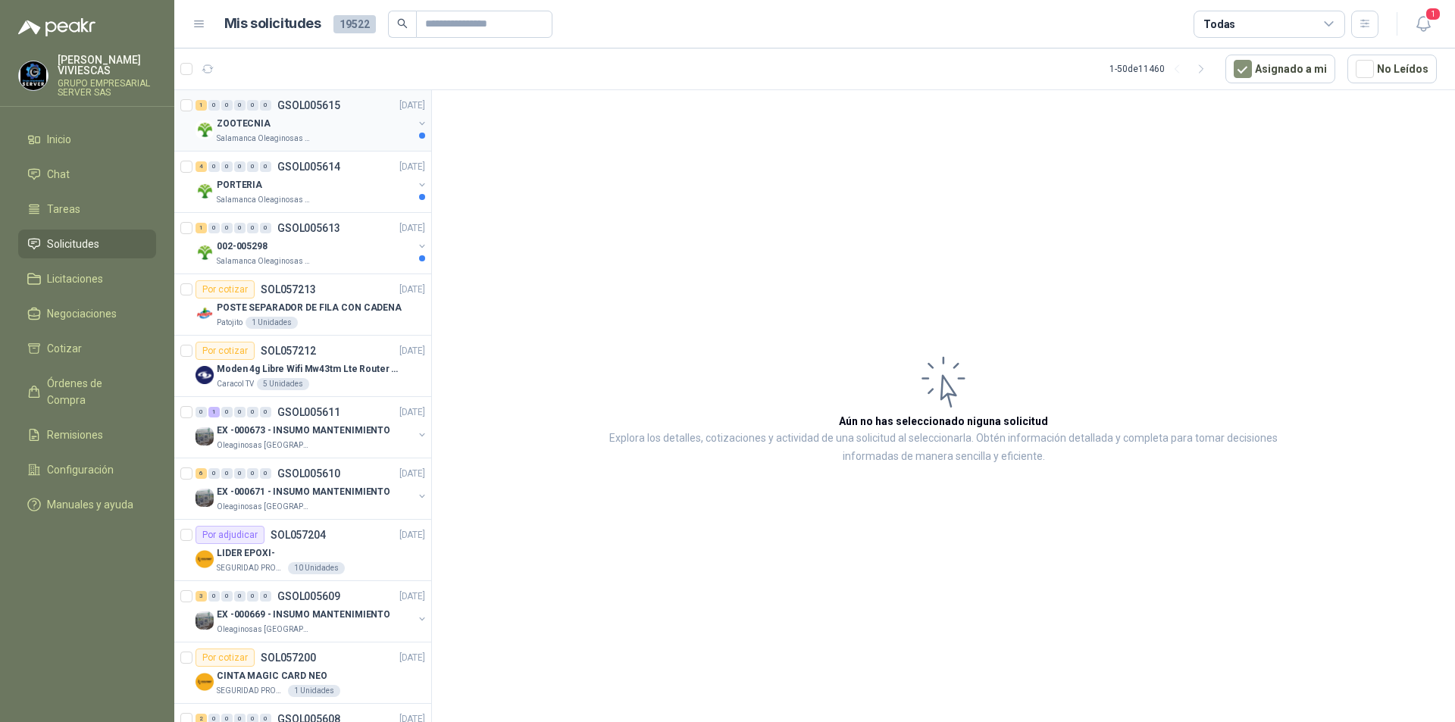
click at [230, 117] on p "ZOOTECNIA" at bounding box center [244, 124] width 54 height 14
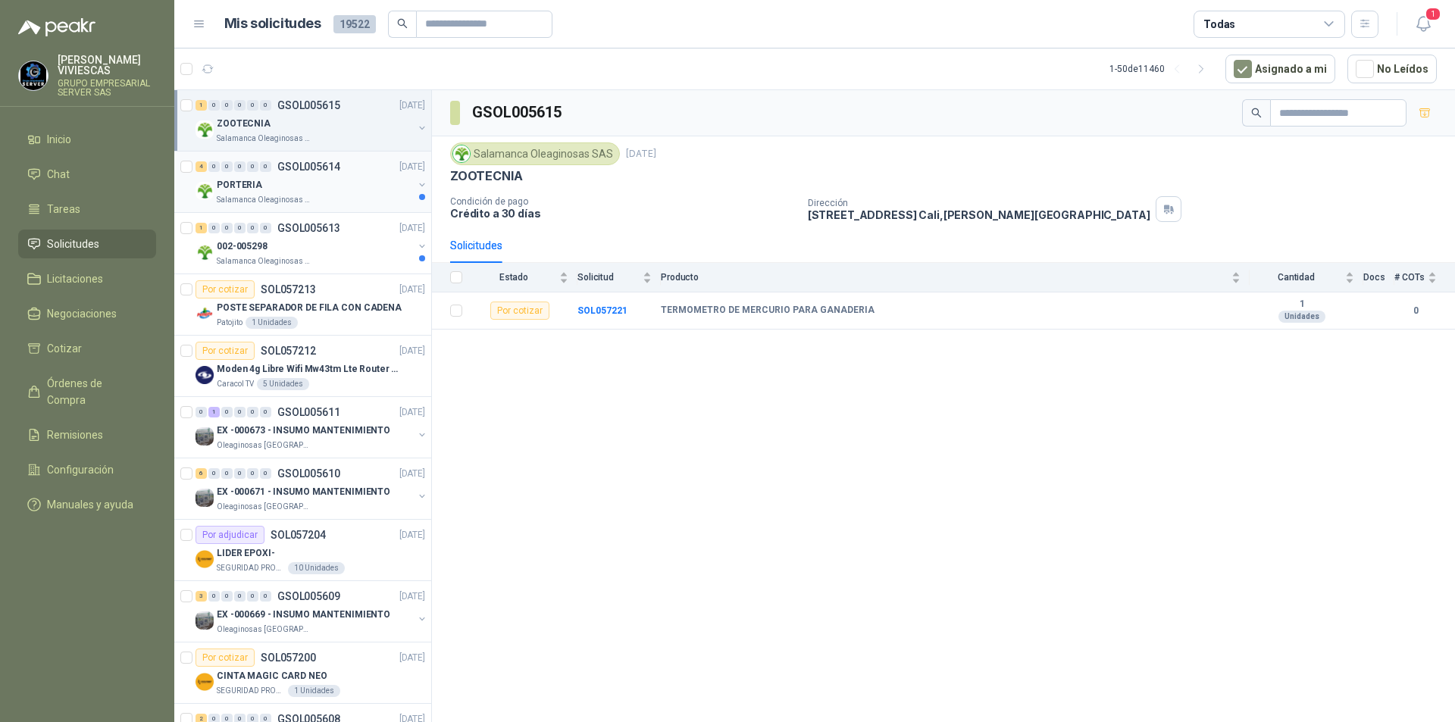
click at [267, 192] on div "PORTERIA" at bounding box center [315, 185] width 196 height 18
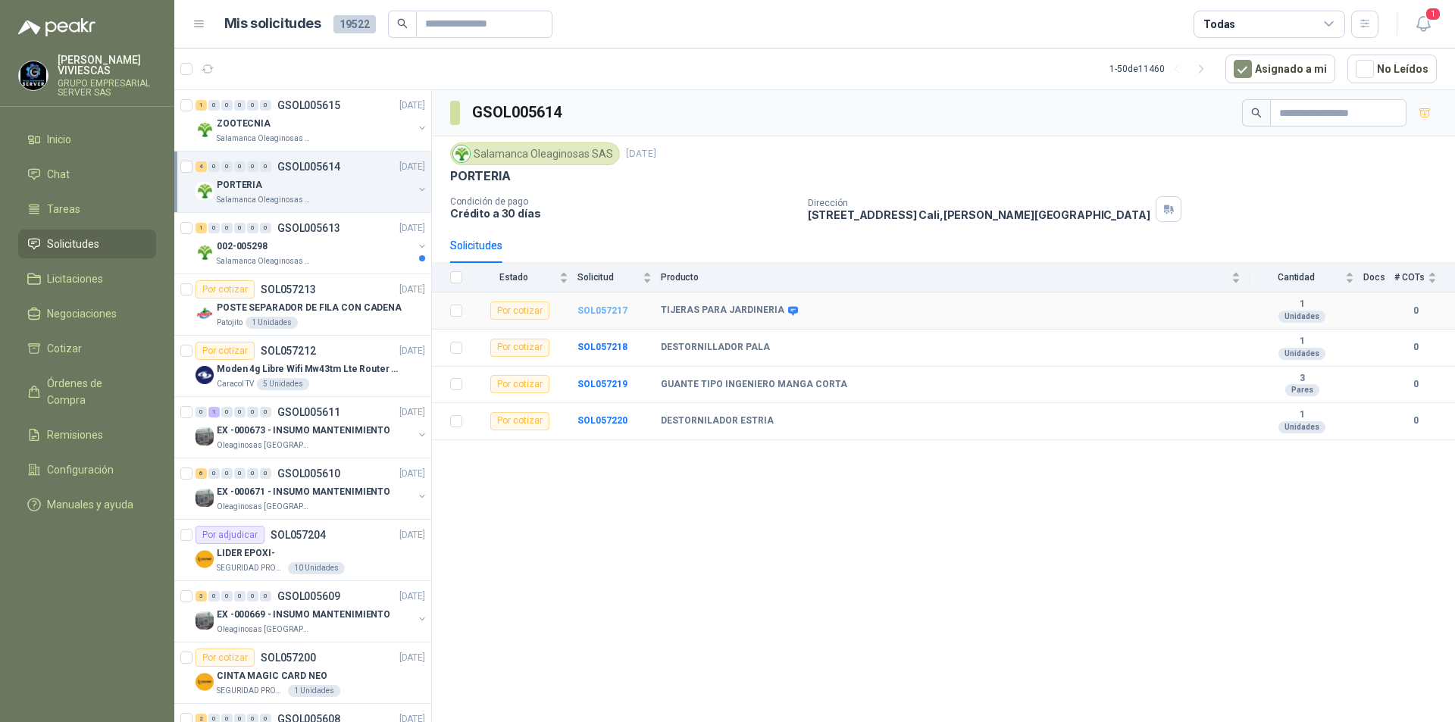
click at [595, 306] on b "SOL057217" at bounding box center [602, 310] width 50 height 11
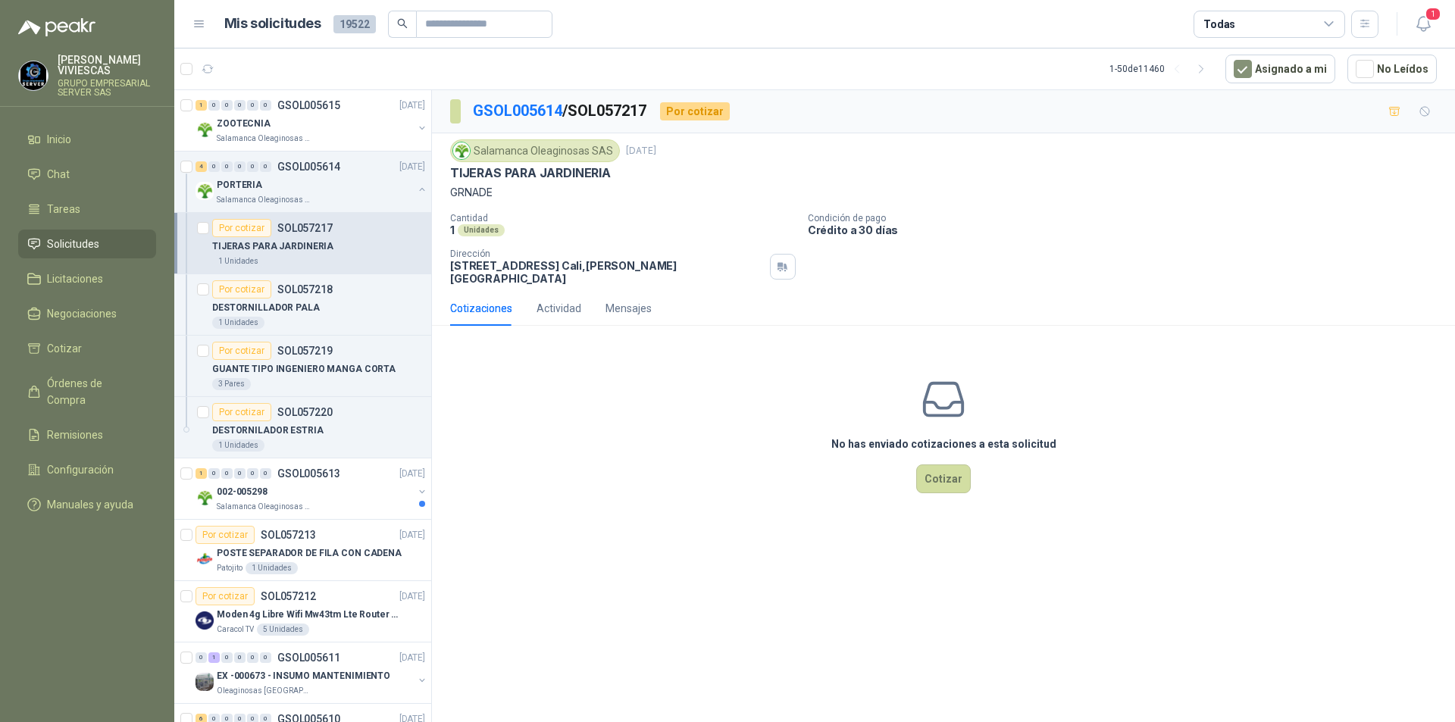
click at [576, 391] on div "No has enviado cotizaciones a esta solicitud Cotizar" at bounding box center [943, 434] width 1023 height 193
drag, startPoint x: 724, startPoint y: 564, endPoint x: 736, endPoint y: 549, distance: 18.8
click at [731, 553] on div "GSOL005614 / SOL057217 Por cotizar Salamanca Oleaginosas SAS [DATE] TIJERAS PAR…" at bounding box center [943, 408] width 1023 height 637
click at [287, 317] on div "1 Unidades" at bounding box center [318, 323] width 213 height 12
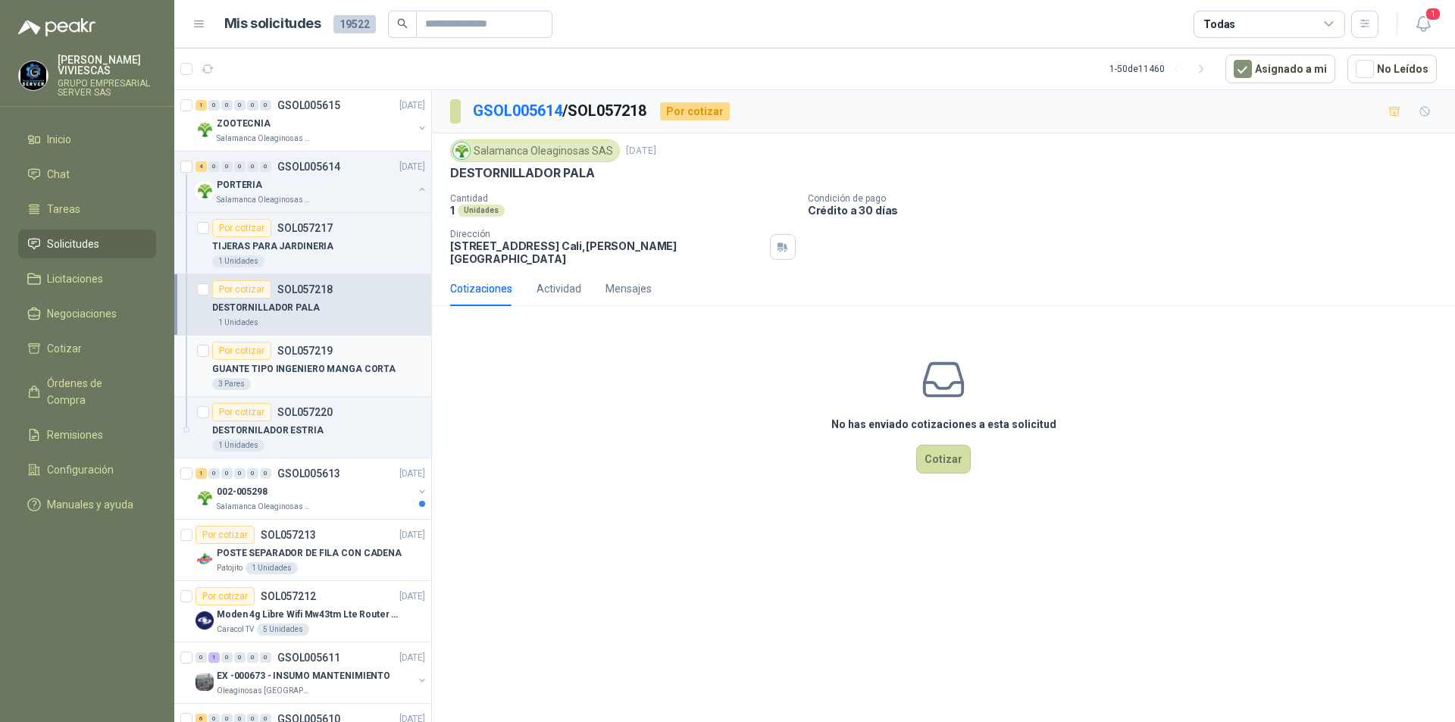
click at [259, 370] on p "GUANTE TIPO INGENIERO MANGA CORTA" at bounding box center [303, 369] width 183 height 14
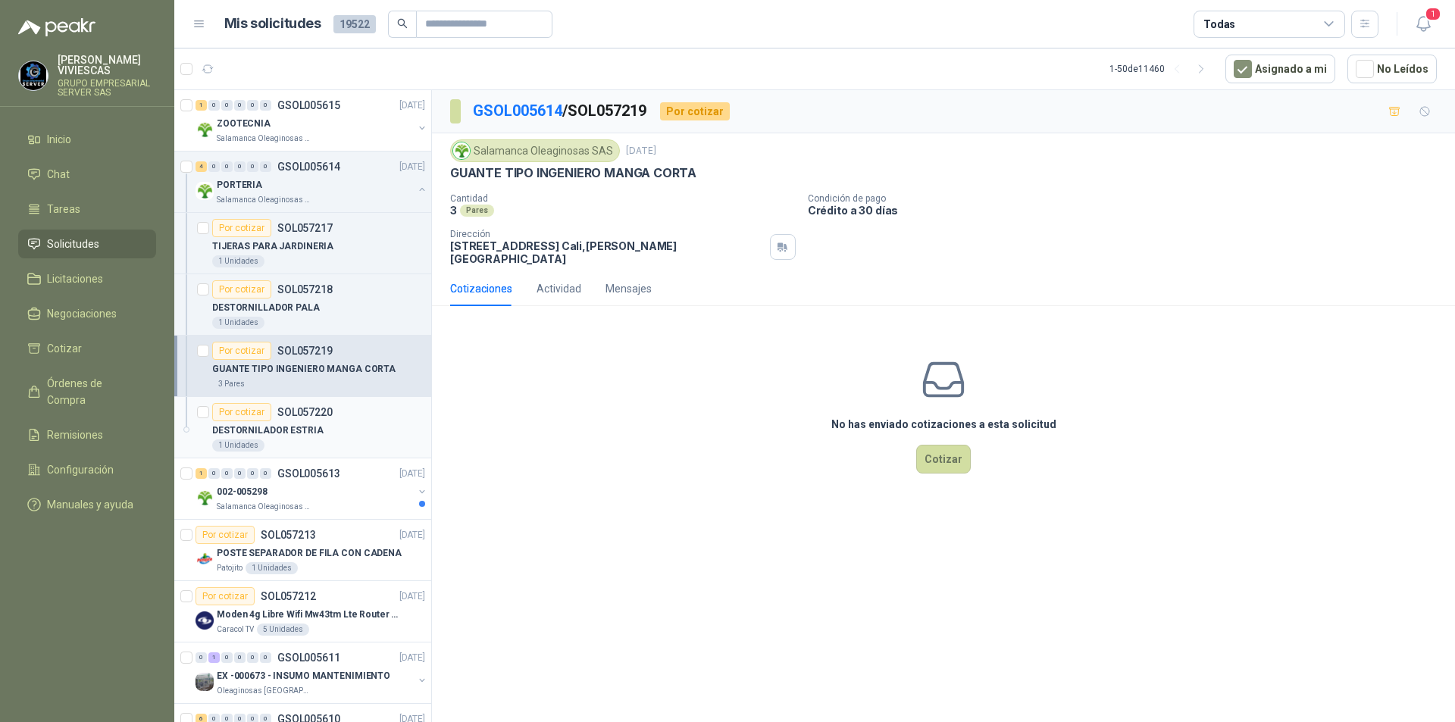
click at [277, 430] on p "DESTORNILADOR ESTRIA" at bounding box center [267, 430] width 111 height 14
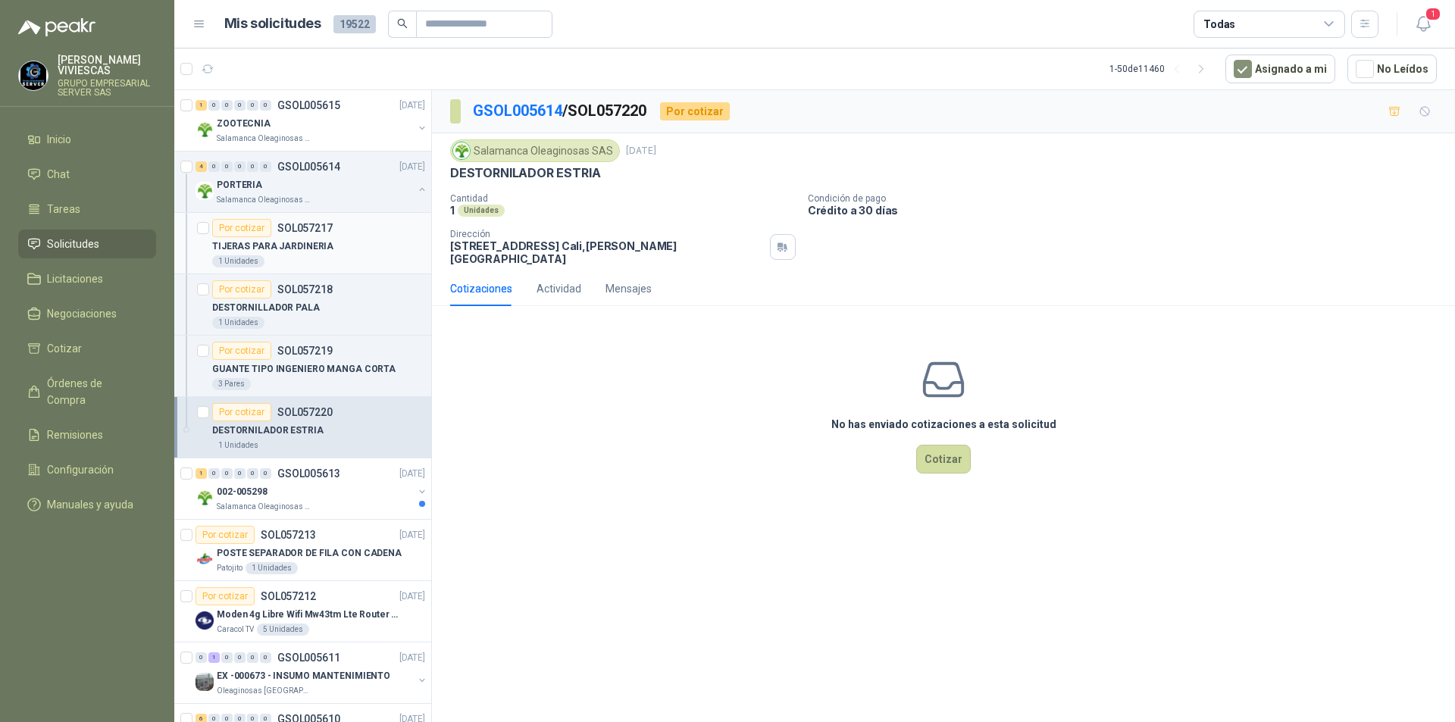
click at [279, 248] on p "TIJERAS PARA JARDINERIA" at bounding box center [272, 246] width 121 height 14
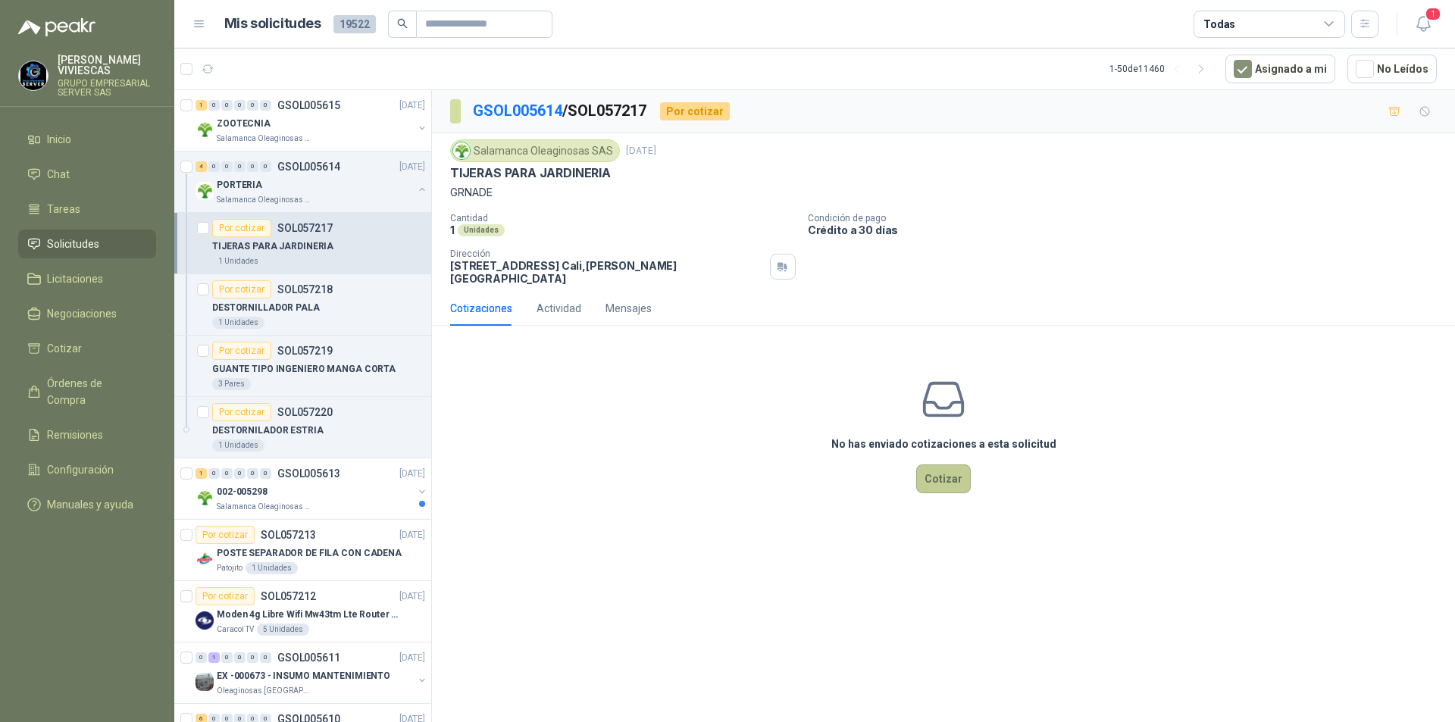
click at [950, 476] on button "Cotizar" at bounding box center [943, 478] width 55 height 29
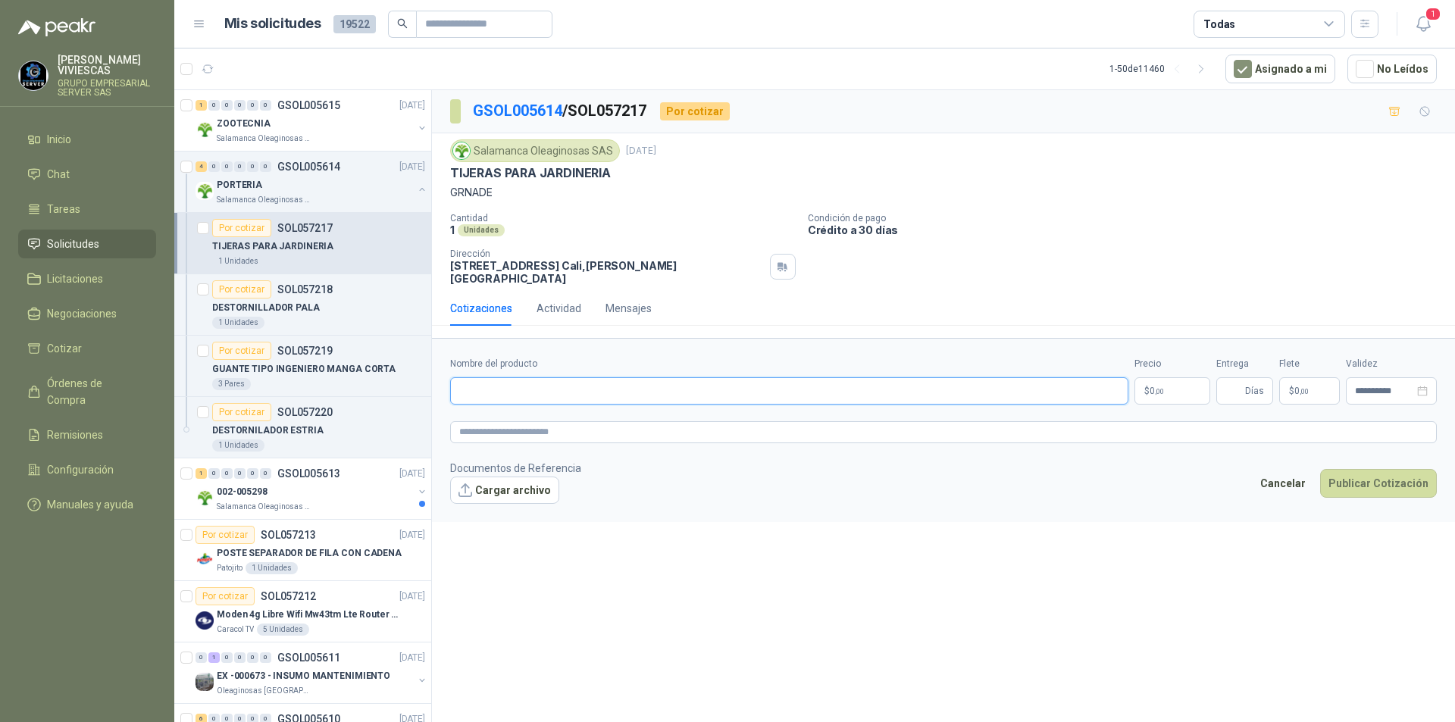
click at [482, 377] on input "Nombre del producto" at bounding box center [789, 390] width 678 height 27
